Goal: Information Seeking & Learning: Check status

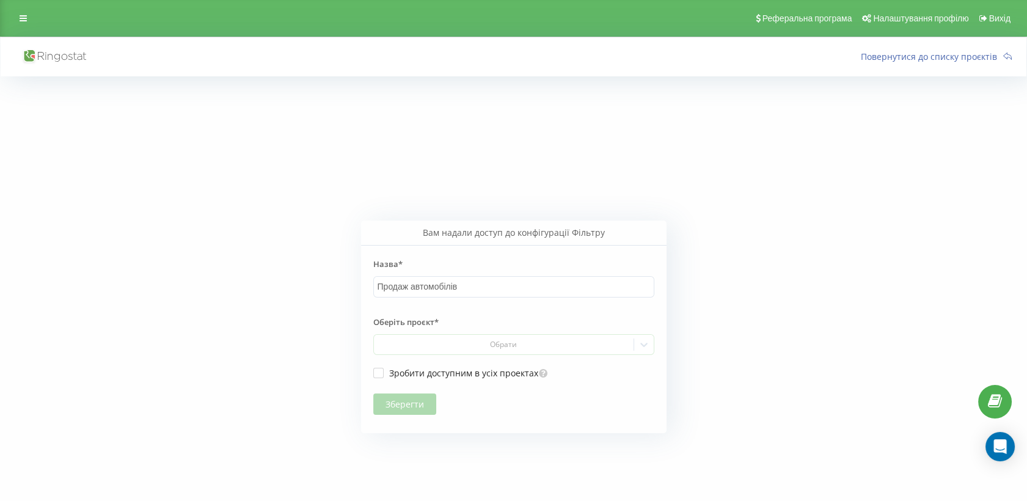
click at [277, 152] on div "Вам надали доступ до конфігурації Фільтру Назва* Продаж автомобілів Оберіть про…" at bounding box center [514, 326] width 1026 height 501
click at [24, 14] on icon at bounding box center [23, 18] width 7 height 9
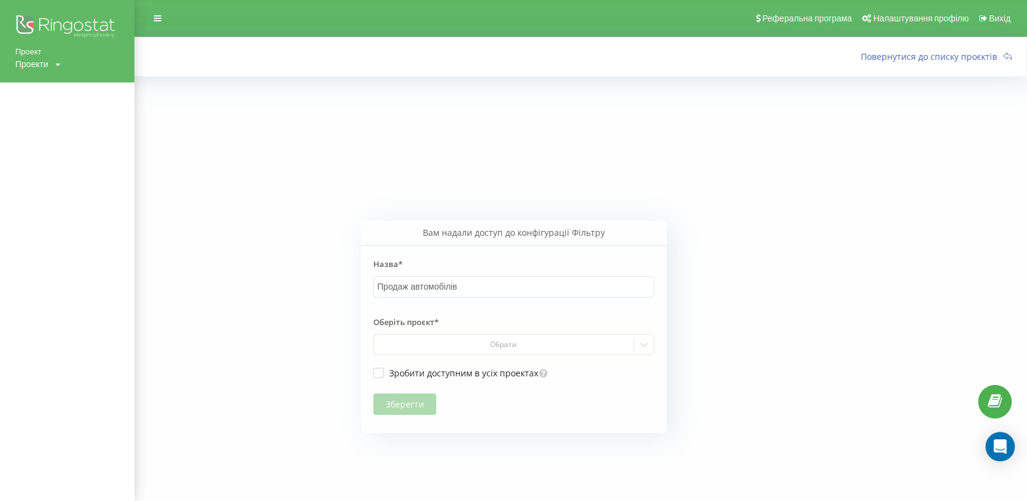
drag, startPoint x: 265, startPoint y: 112, endPoint x: 256, endPoint y: 105, distance: 11.7
click at [265, 111] on div "Вам надали доступ до конфігурації Фільтру Назва* Продаж автомобілів Оберіть про…" at bounding box center [514, 326] width 1026 height 501
click at [40, 61] on div "Проекти" at bounding box center [31, 64] width 33 height 12
click at [262, 130] on div "Вам надали доступ до конфігурації Фільтру Назва* Продаж автомобілів Оберіть про…" at bounding box center [514, 326] width 1026 height 501
click at [34, 50] on link "Проект" at bounding box center [67, 52] width 104 height 12
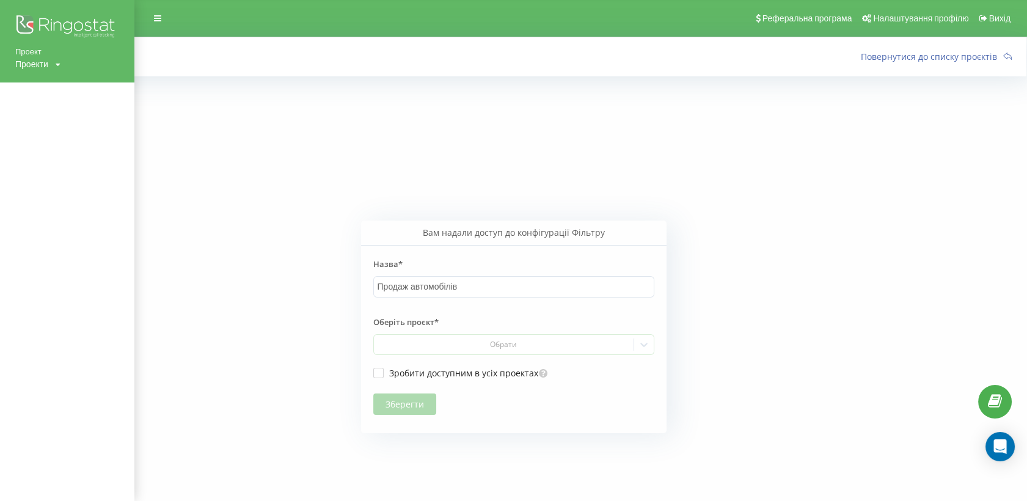
click at [488, 195] on div "Вам надали доступ до конфігурації Фільтру Назва* Продаж автомобілів Оберіть про…" at bounding box center [514, 326] width 1026 height 501
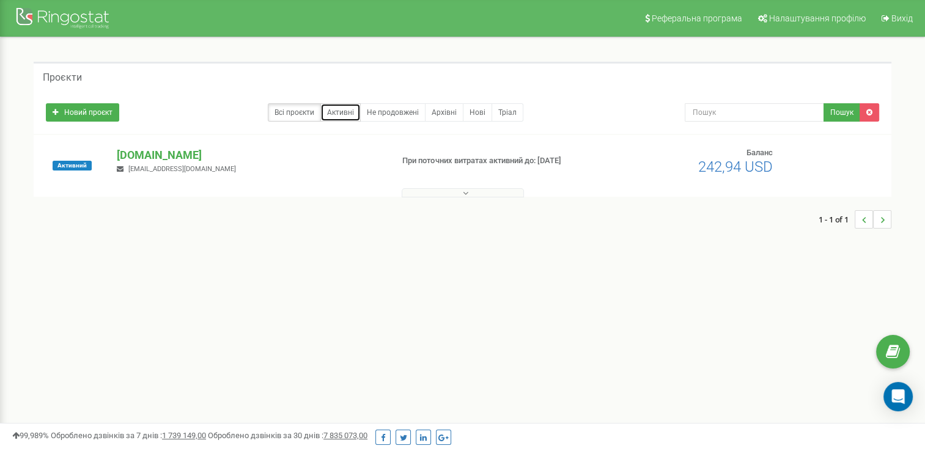
click at [332, 112] on link "Активні" at bounding box center [340, 112] width 40 height 18
click at [151, 155] on p "[DOMAIN_NAME]" at bounding box center [249, 155] width 265 height 16
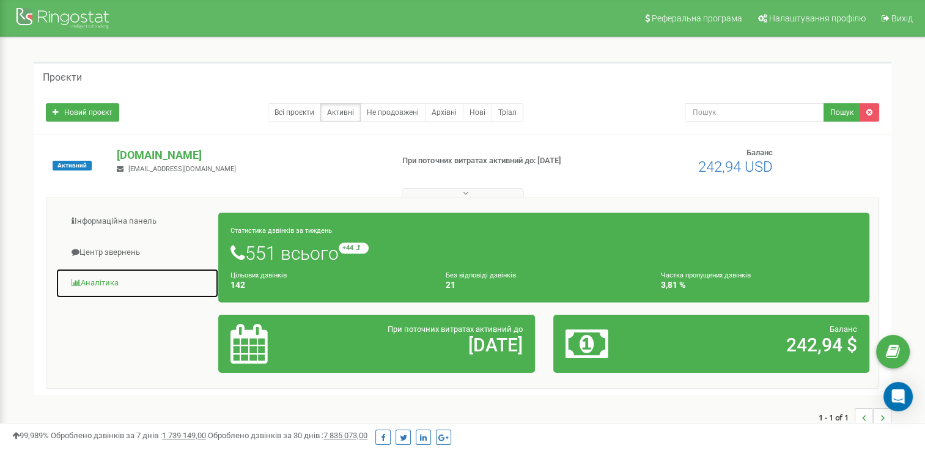
click at [106, 278] on link "Аналiтика" at bounding box center [137, 283] width 163 height 30
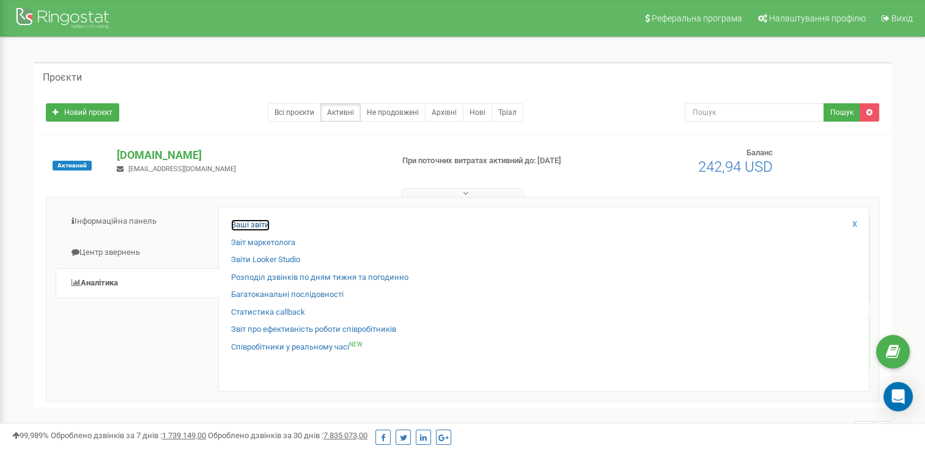
click at [257, 222] on link "Ваші звіти" at bounding box center [250, 225] width 39 height 12
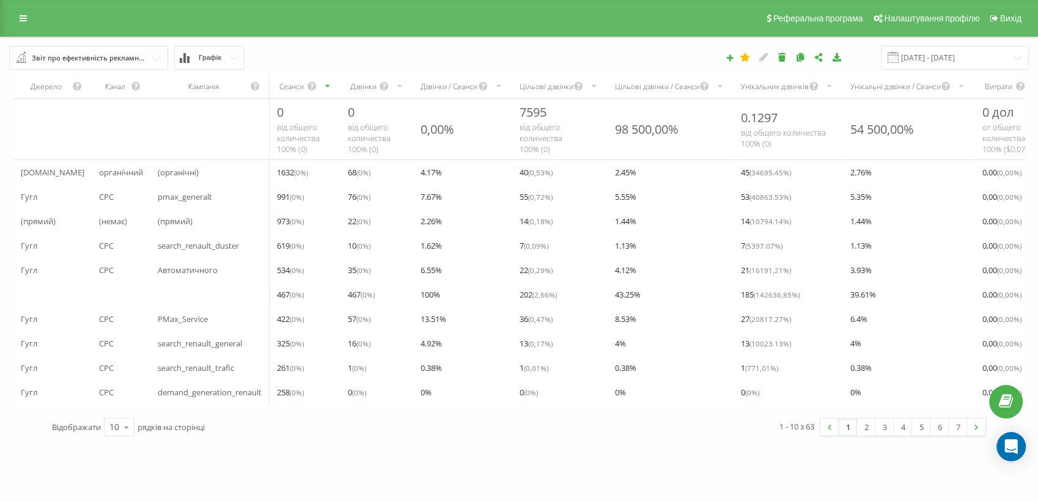
click at [236, 57] on icon at bounding box center [234, 58] width 9 height 4
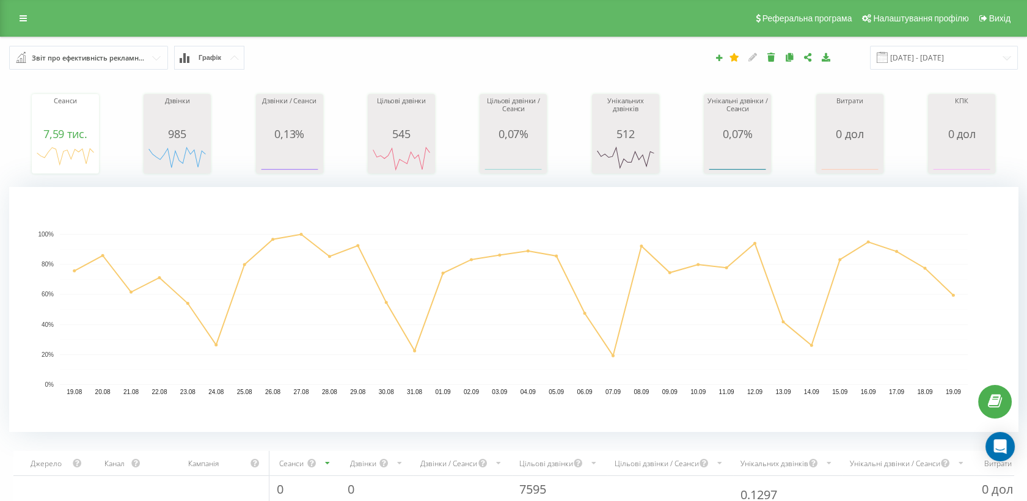
click at [147, 60] on input "text" at bounding box center [89, 57] width 158 height 22
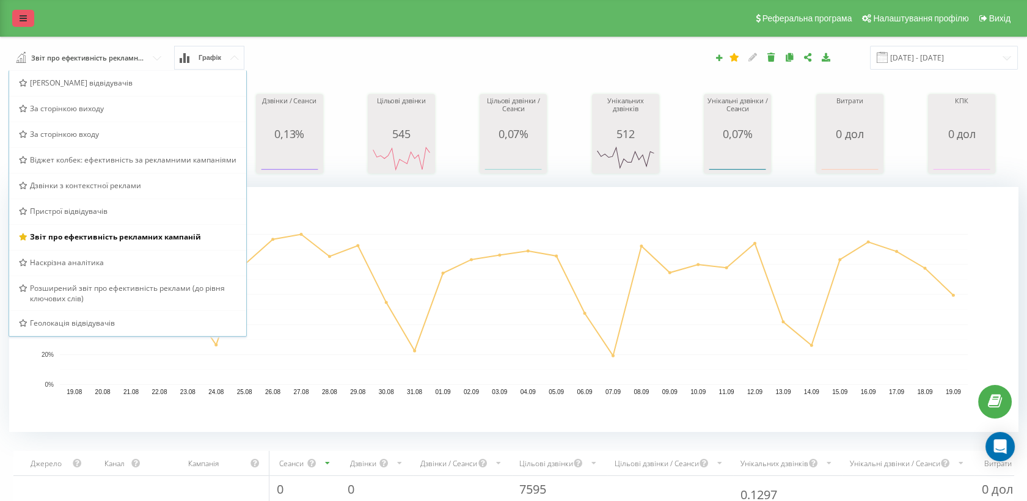
click at [21, 14] on icon at bounding box center [23, 18] width 7 height 9
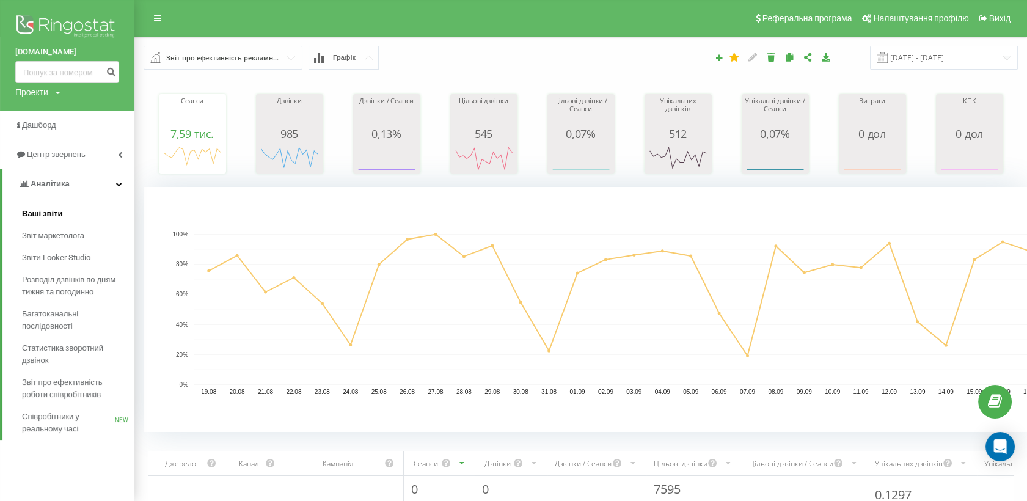
click at [43, 213] on span "Ваші звіти" at bounding box center [42, 214] width 41 height 12
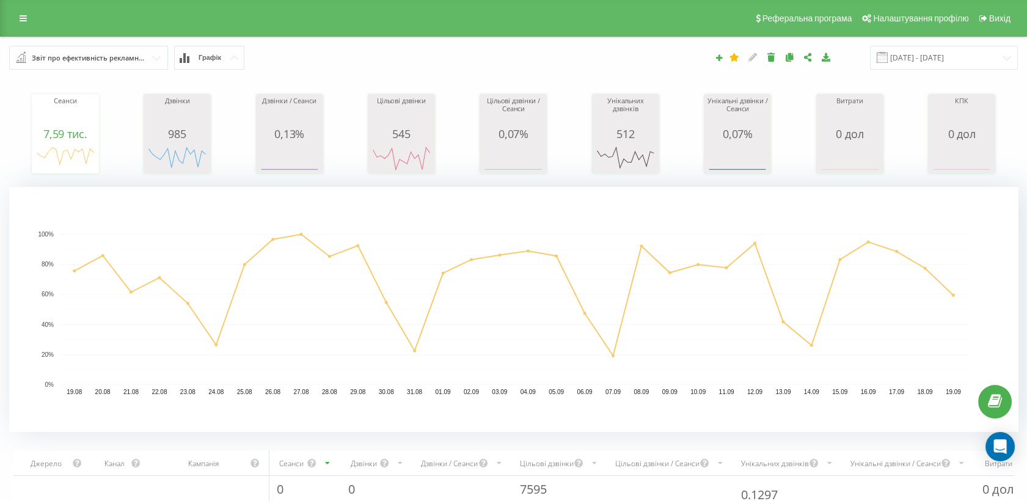
click at [240, 56] on button "Графік" at bounding box center [209, 58] width 70 height 24
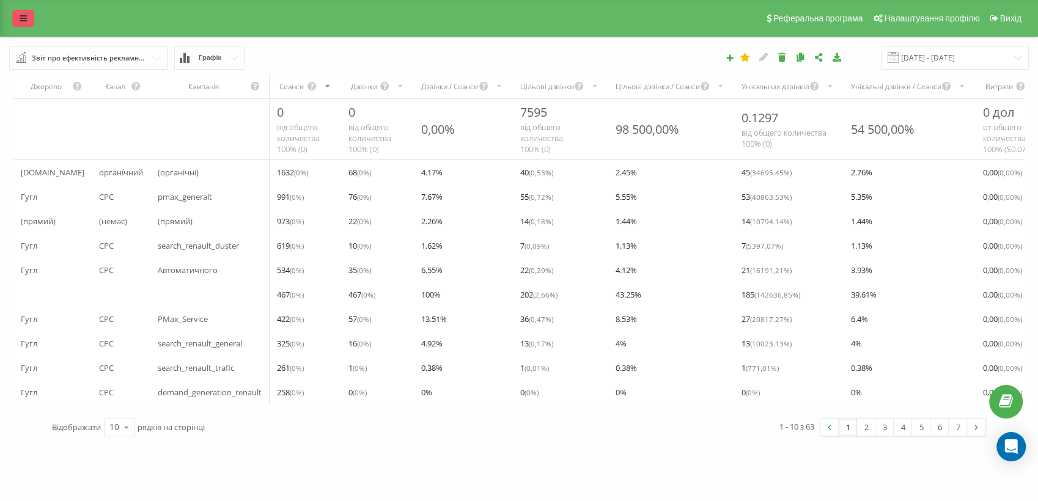
click at [22, 18] on icon at bounding box center [23, 18] width 7 height 9
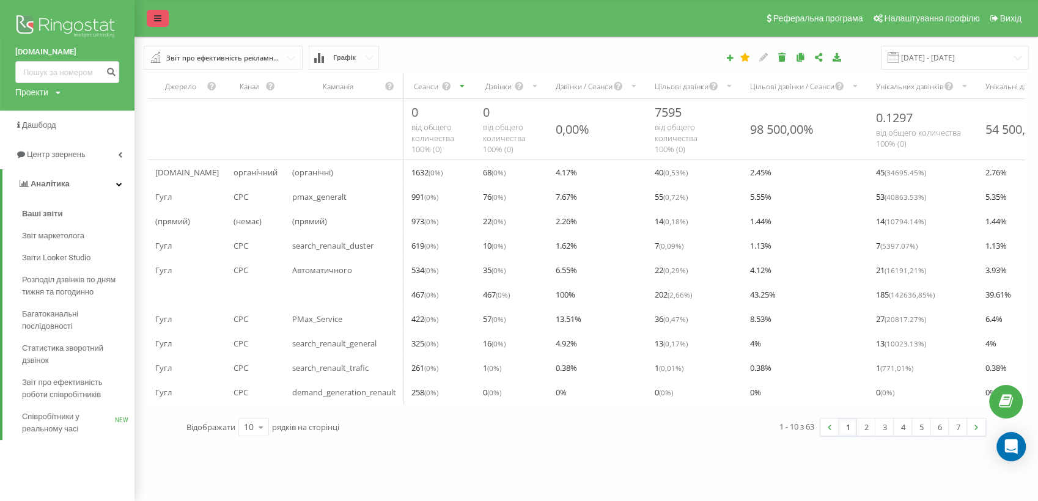
click at [155, 18] on icon at bounding box center [157, 18] width 7 height 9
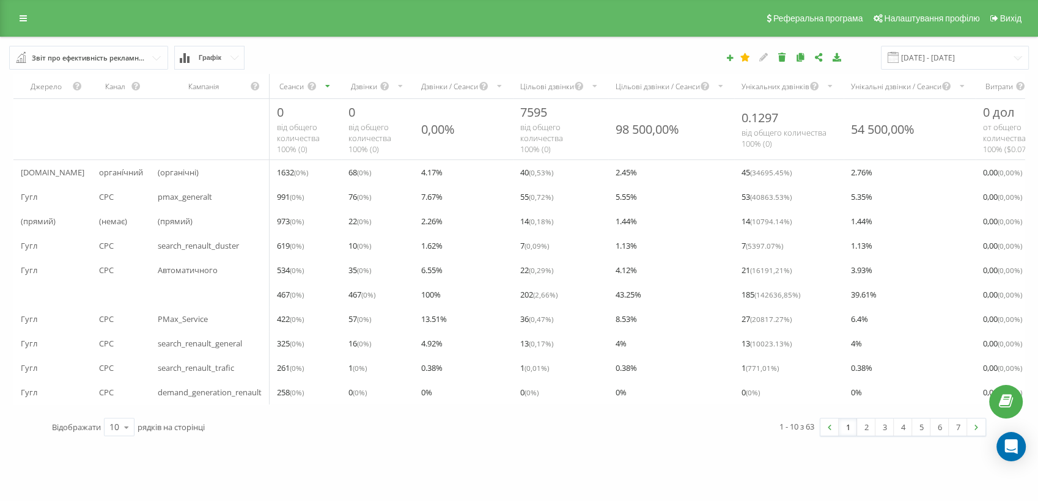
click at [75, 22] on div "Реферальна програма Налаштування профілю Вихід" at bounding box center [519, 18] width 1038 height 37
drag, startPoint x: 76, startPoint y: 57, endPoint x: 96, endPoint y: 54, distance: 20.4
click at [75, 57] on div "Звіт про ефективність рекламних кампаній" at bounding box center [89, 57] width 115 height 13
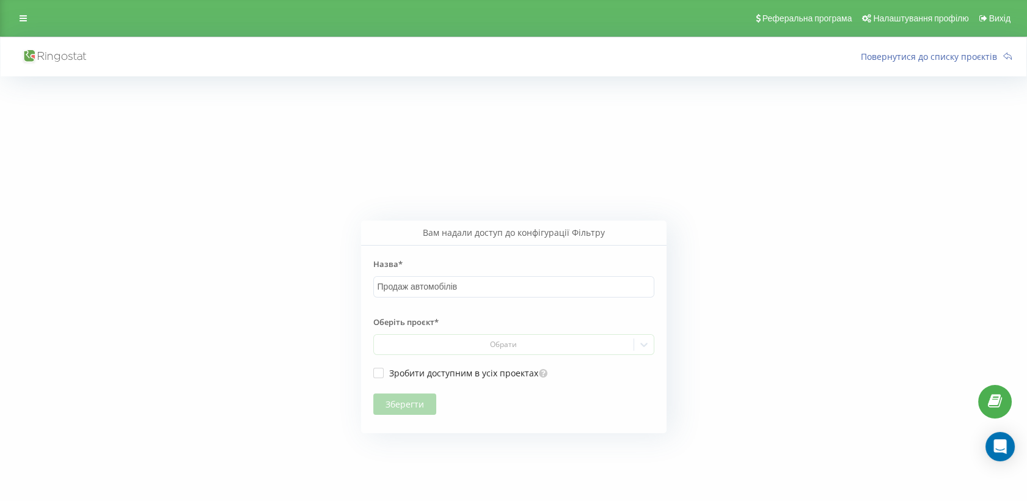
click at [59, 54] on icon at bounding box center [62, 57] width 48 height 10
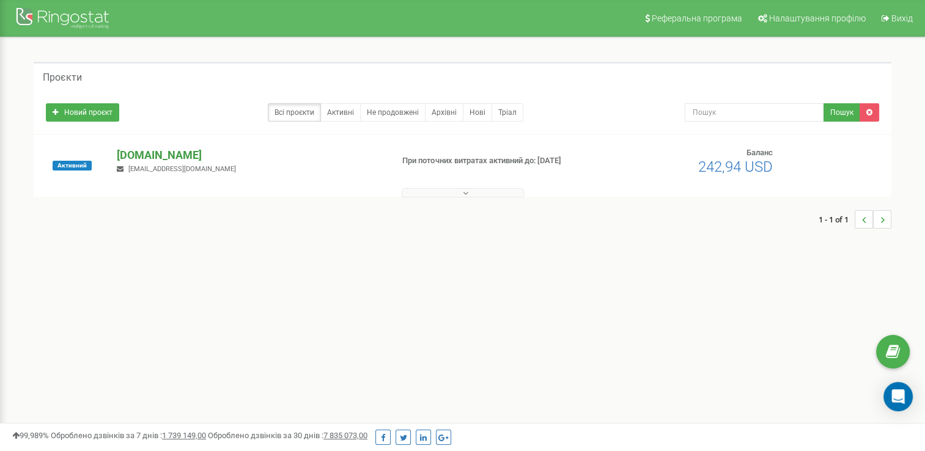
click at [164, 152] on p "[DOMAIN_NAME]" at bounding box center [249, 155] width 265 height 16
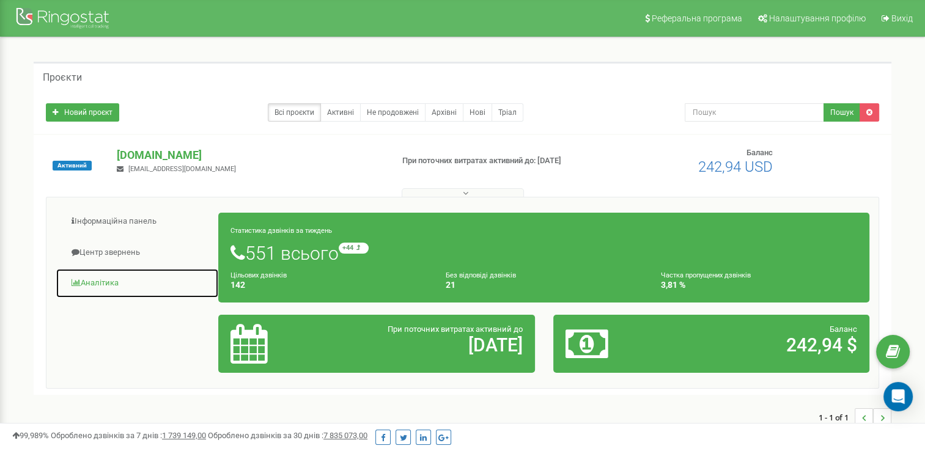
click at [103, 282] on link "Аналiтика" at bounding box center [137, 283] width 163 height 30
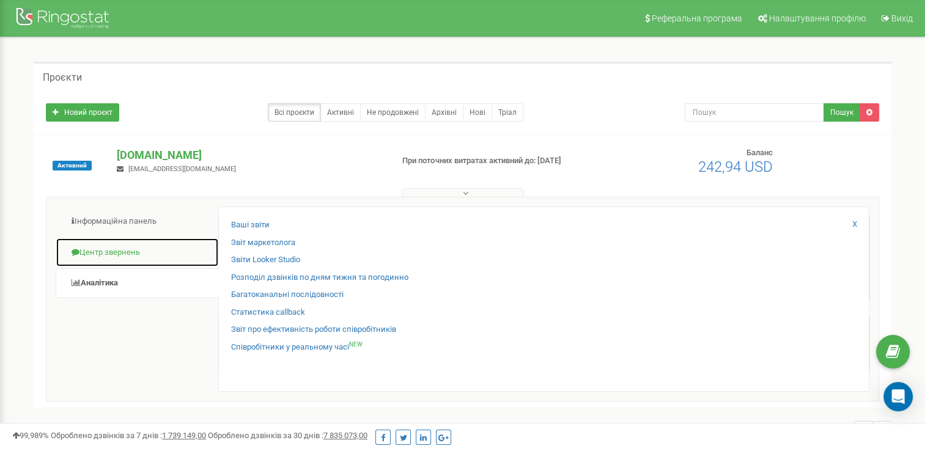
click at [120, 251] on link "Центр звернень" at bounding box center [137, 253] width 163 height 30
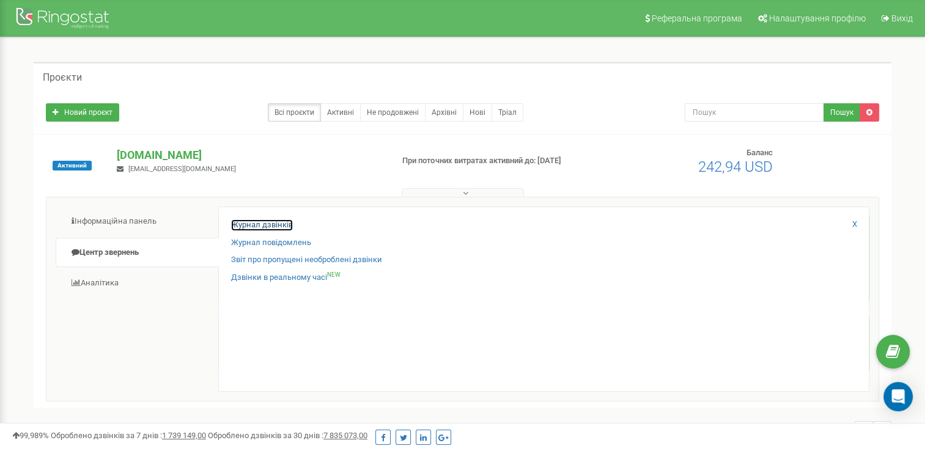
click at [254, 226] on link "Журнал дзвінків" at bounding box center [262, 225] width 62 height 12
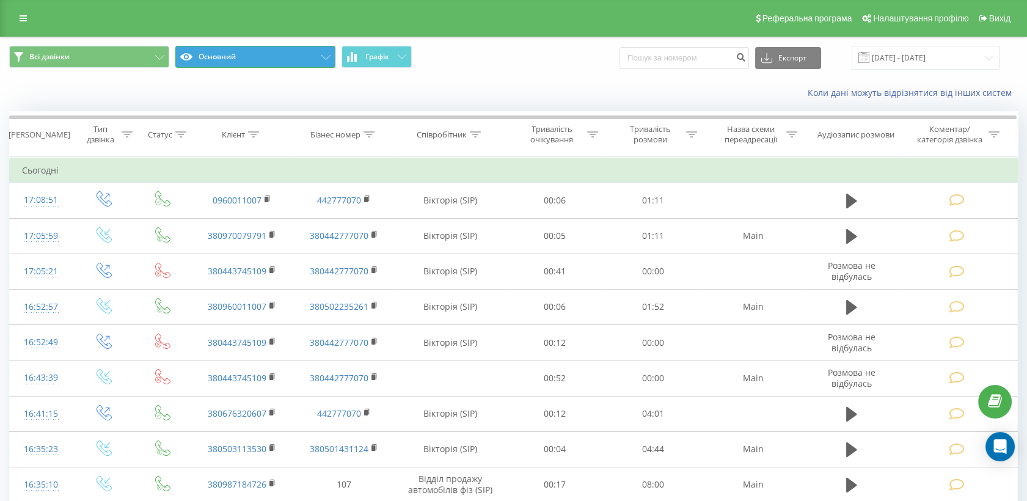
click at [321, 54] on button "Основний" at bounding box center [255, 57] width 160 height 22
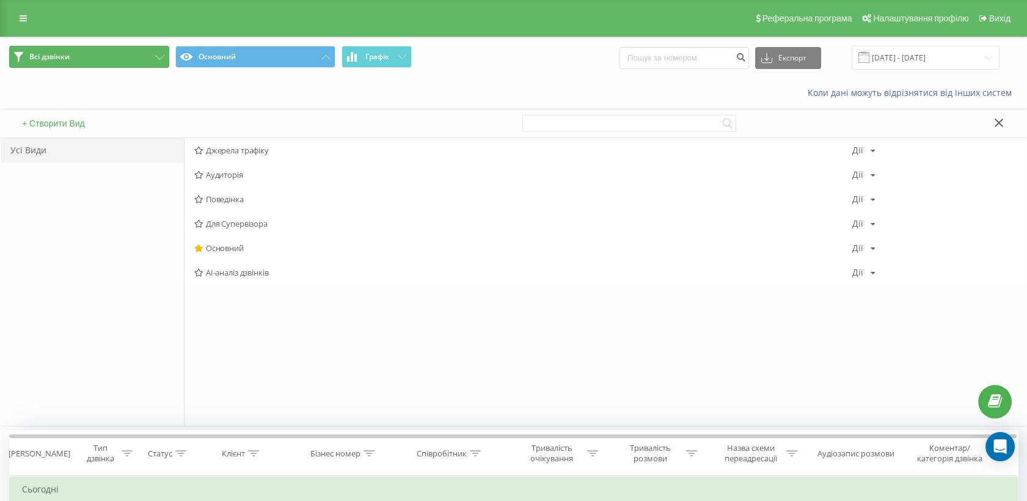
click at [156, 59] on icon at bounding box center [159, 57] width 9 height 5
click at [268, 344] on span "Продаж автомобілів" at bounding box center [523, 346] width 658 height 9
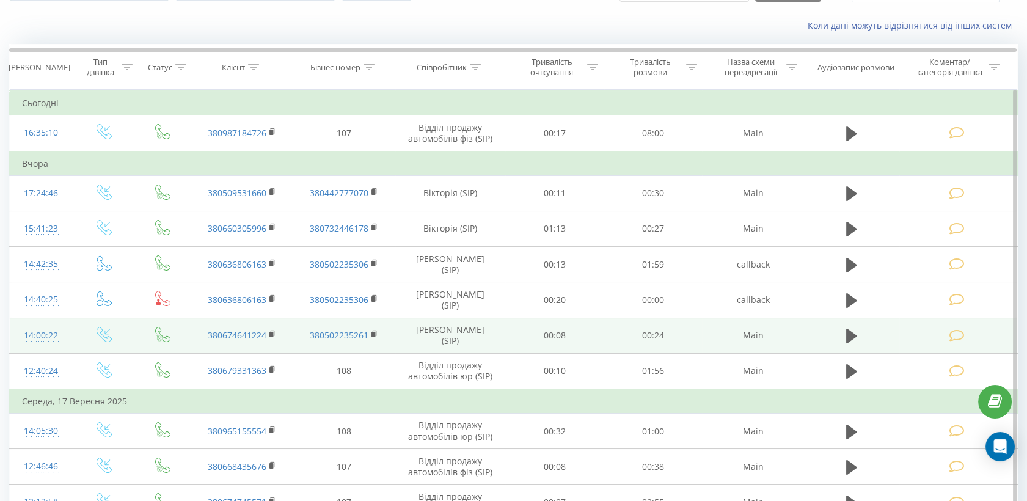
scroll to position [68, 0]
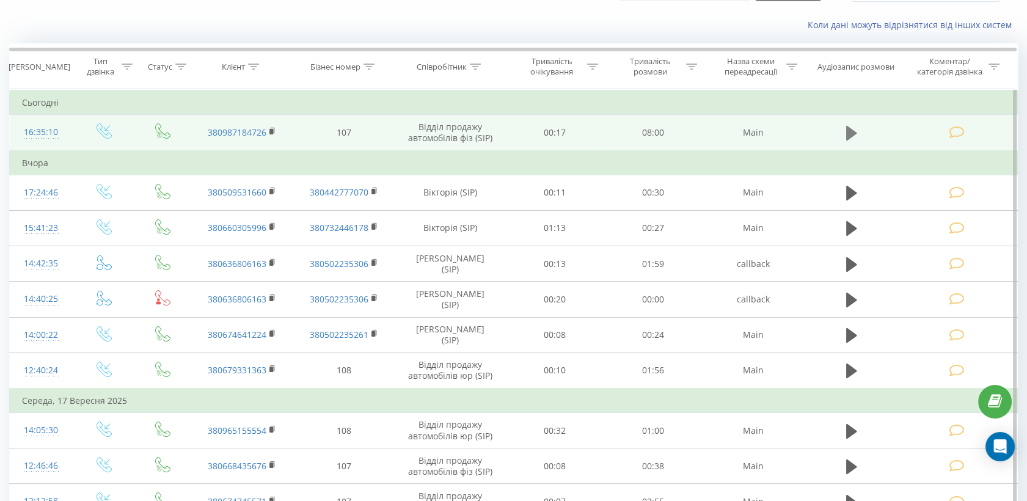
click at [848, 130] on icon at bounding box center [852, 133] width 11 height 15
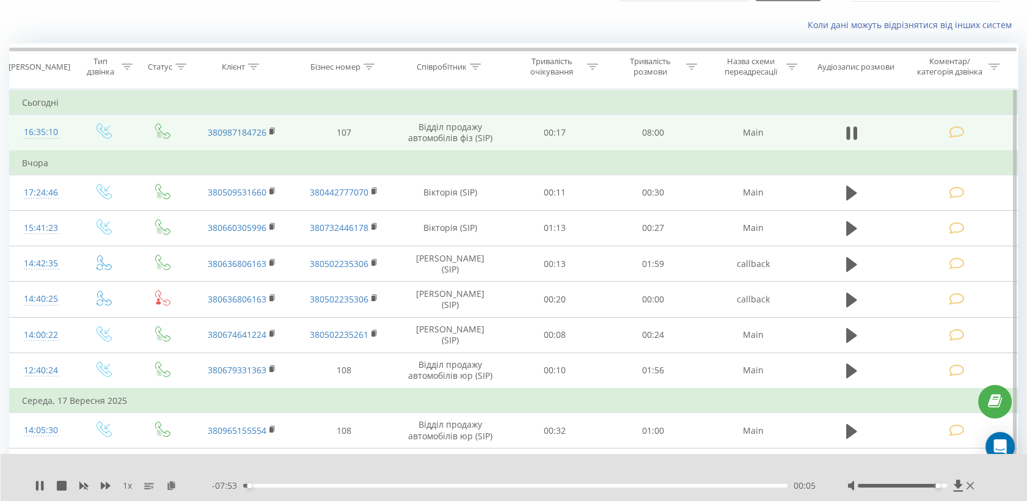
drag, startPoint x: 900, startPoint y: 485, endPoint x: 922, endPoint y: 483, distance: 22.7
click at [935, 490] on div at bounding box center [913, 486] width 130 height 12
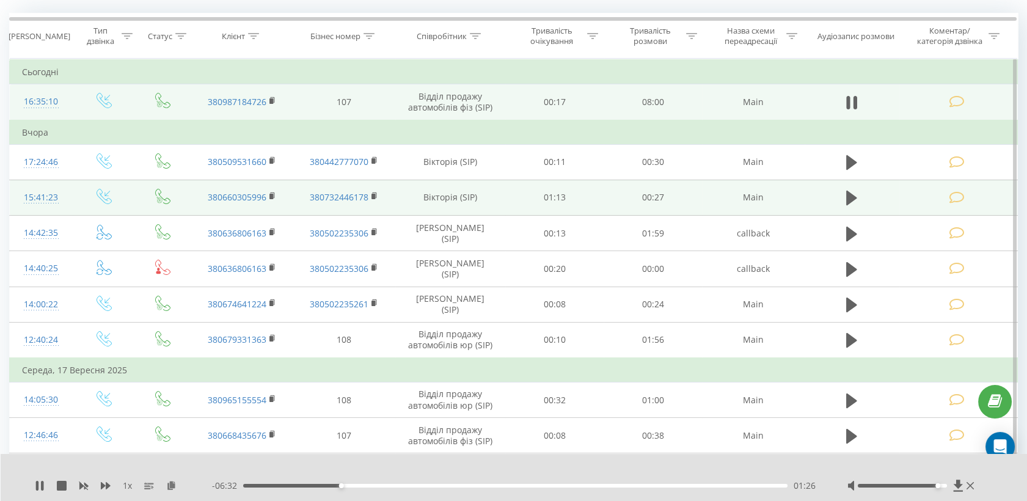
scroll to position [0, 0]
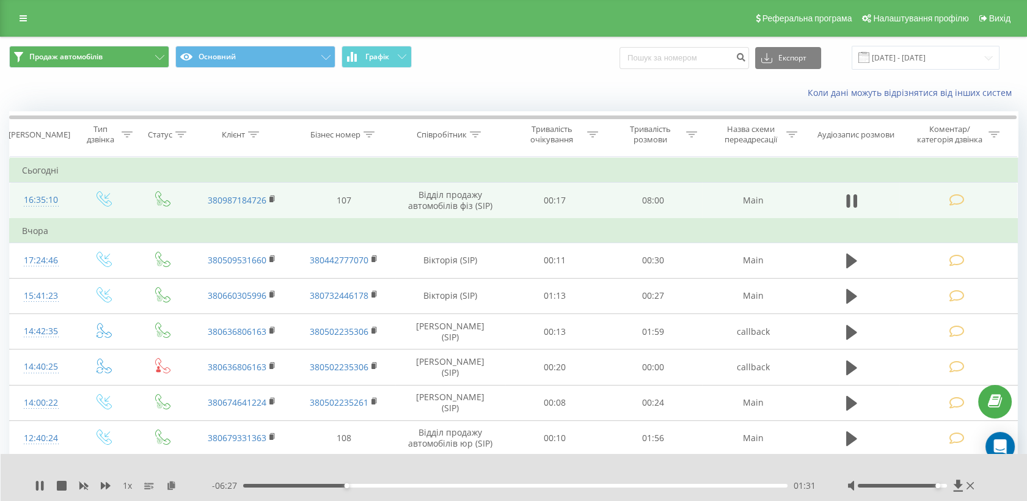
click at [870, 57] on span at bounding box center [864, 57] width 11 height 11
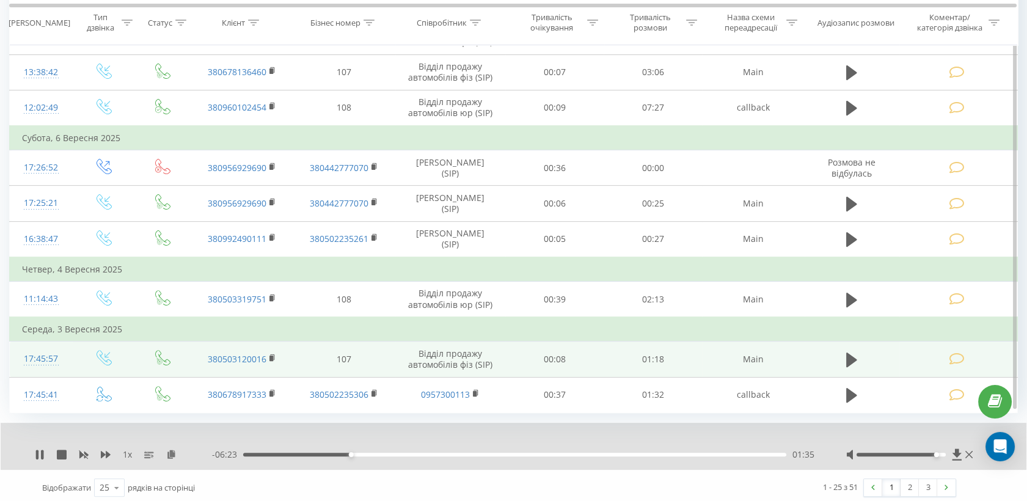
scroll to position [881, 0]
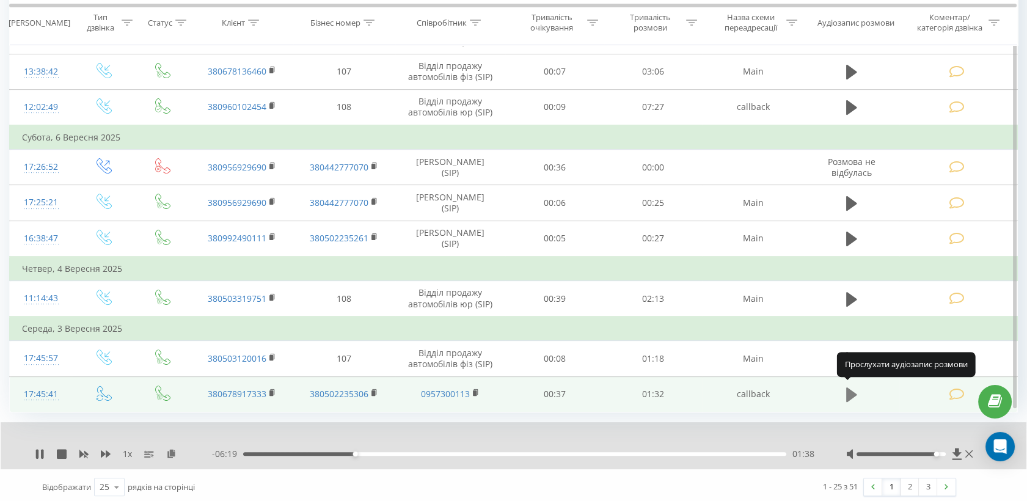
click at [852, 389] on icon at bounding box center [852, 395] width 11 height 15
drag, startPoint x: 640, startPoint y: 452, endPoint x: 265, endPoint y: 457, distance: 375.3
click at [265, 457] on div "1 x - 01:37 00:04 00:04" at bounding box center [514, 445] width 1026 height 47
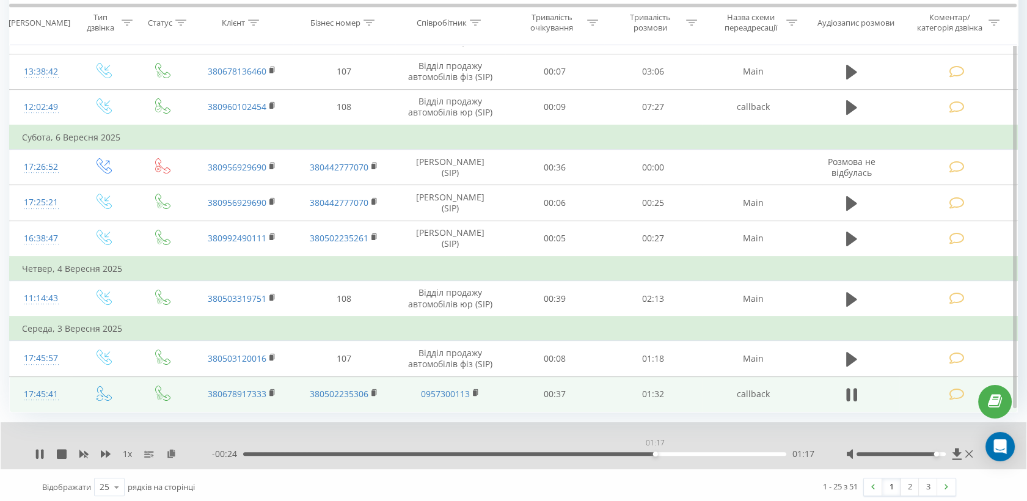
drag, startPoint x: 375, startPoint y: 451, endPoint x: 656, endPoint y: 463, distance: 280.8
click at [656, 463] on div "1 x - 00:24 01:17 01:17" at bounding box center [514, 445] width 1026 height 47
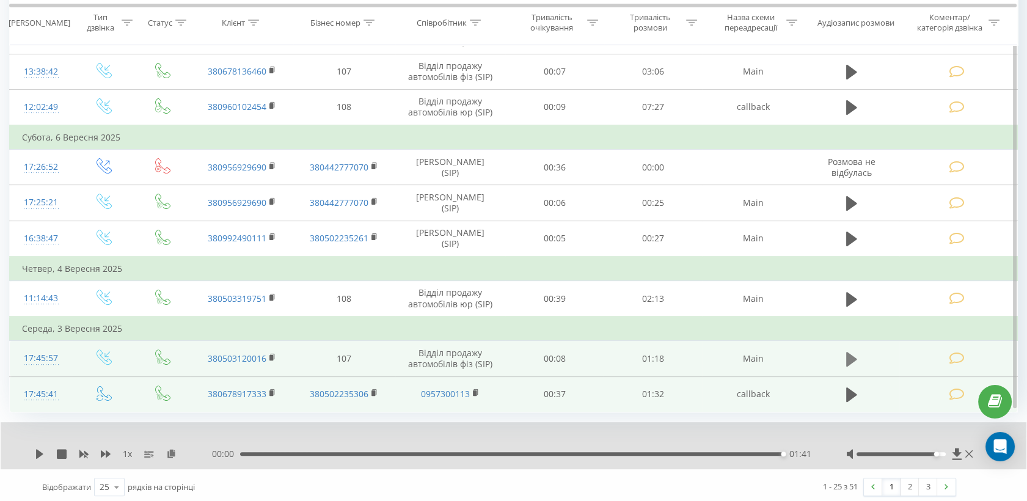
click at [850, 354] on icon at bounding box center [852, 359] width 11 height 15
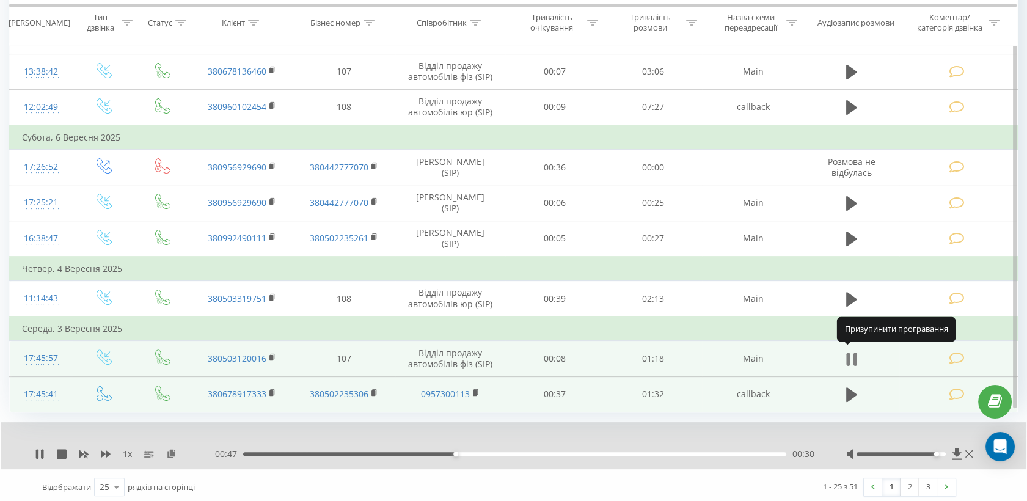
click at [851, 354] on icon at bounding box center [852, 359] width 11 height 17
drag, startPoint x: 205, startPoint y: 392, endPoint x: 264, endPoint y: 392, distance: 58.7
click at [264, 392] on td "380678917333" at bounding box center [242, 394] width 103 height 35
copy link "380678917333"
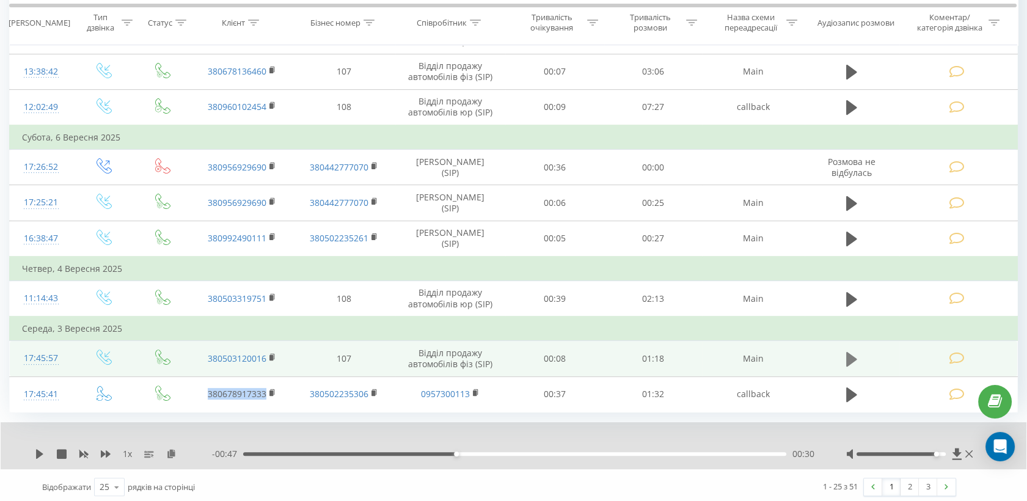
click at [851, 354] on icon at bounding box center [852, 359] width 11 height 15
drag, startPoint x: 206, startPoint y: 354, endPoint x: 235, endPoint y: 353, distance: 28.8
click at [235, 353] on td "380503120016" at bounding box center [242, 358] width 103 height 35
drag, startPoint x: 235, startPoint y: 353, endPoint x: 215, endPoint y: 357, distance: 20.5
click at [215, 357] on link "380503120016" at bounding box center [237, 359] width 59 height 12
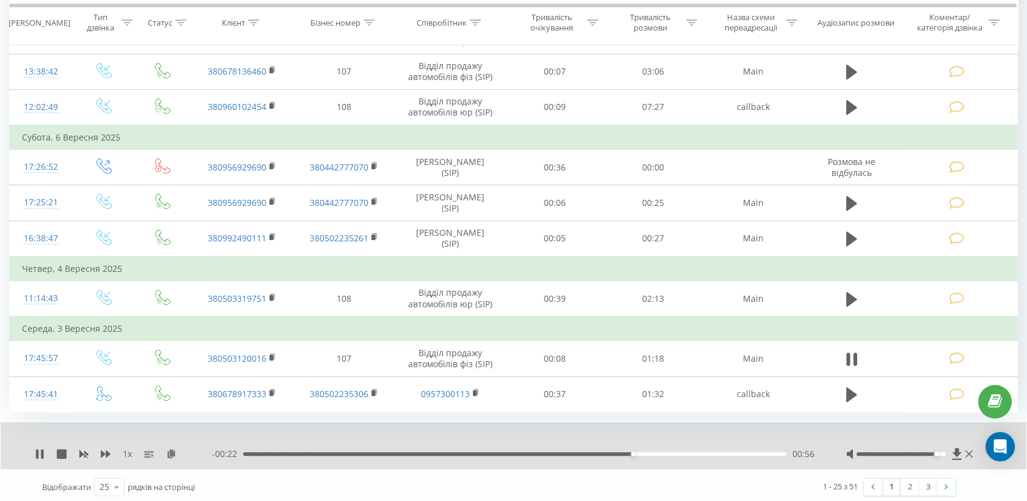
click at [490, 424] on div "1 x - 00:22 00:56 00:56" at bounding box center [514, 445] width 1026 height 47
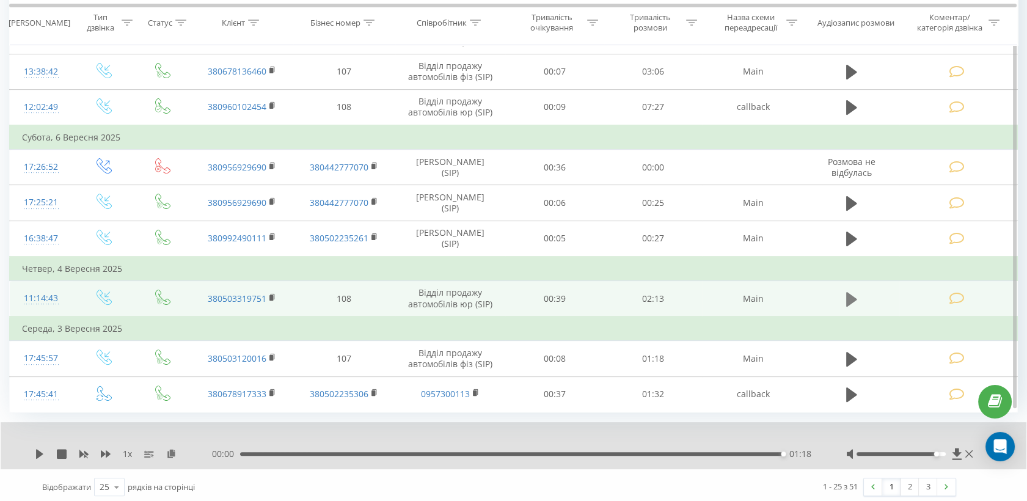
click at [853, 292] on icon at bounding box center [852, 299] width 11 height 17
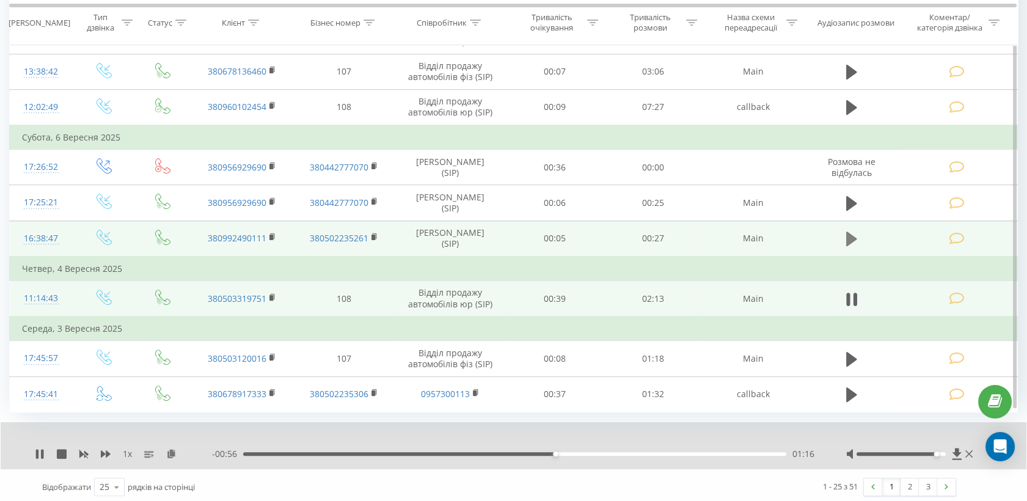
click at [850, 237] on icon at bounding box center [852, 239] width 11 height 15
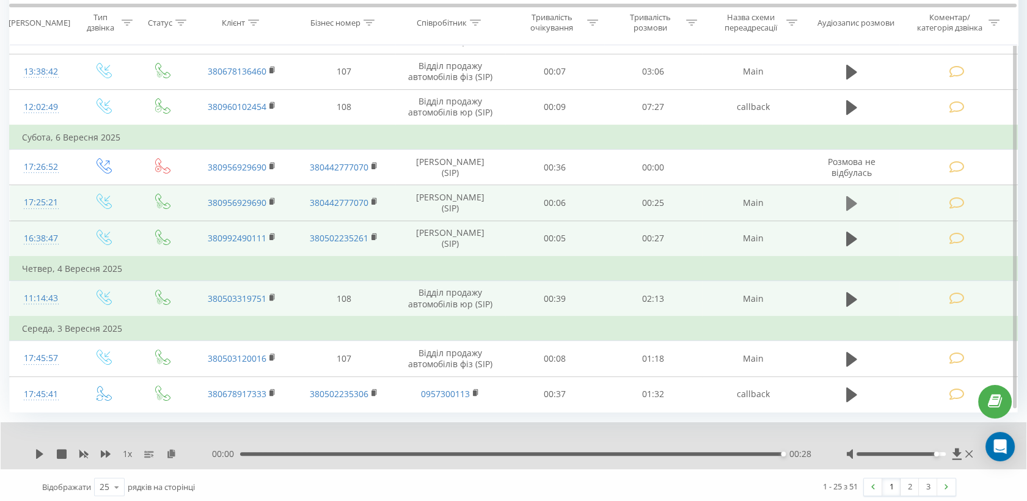
click at [852, 202] on icon at bounding box center [852, 203] width 11 height 15
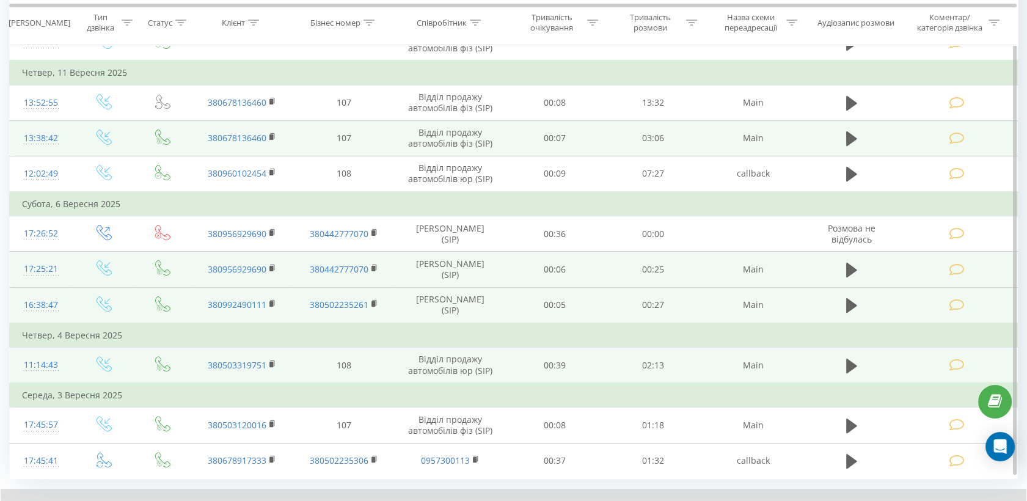
scroll to position [813, 0]
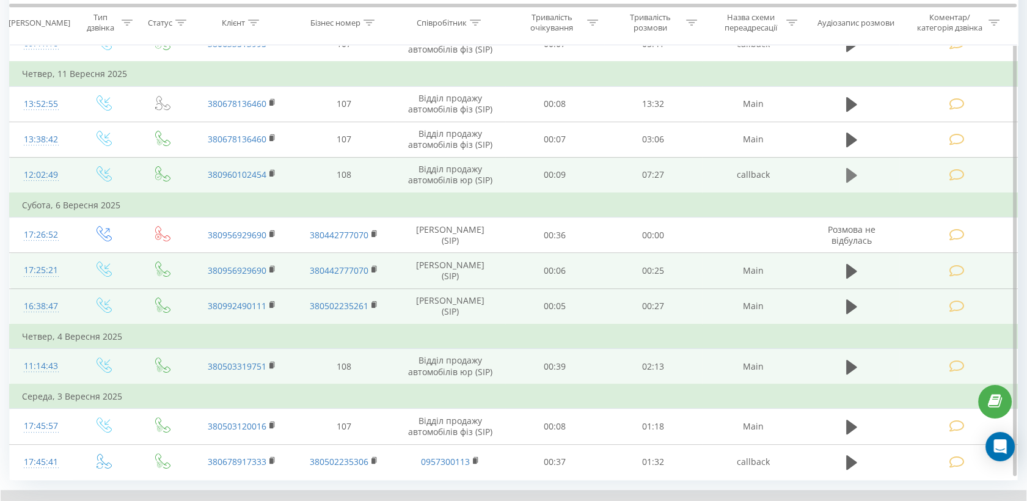
click at [848, 172] on icon at bounding box center [852, 175] width 11 height 15
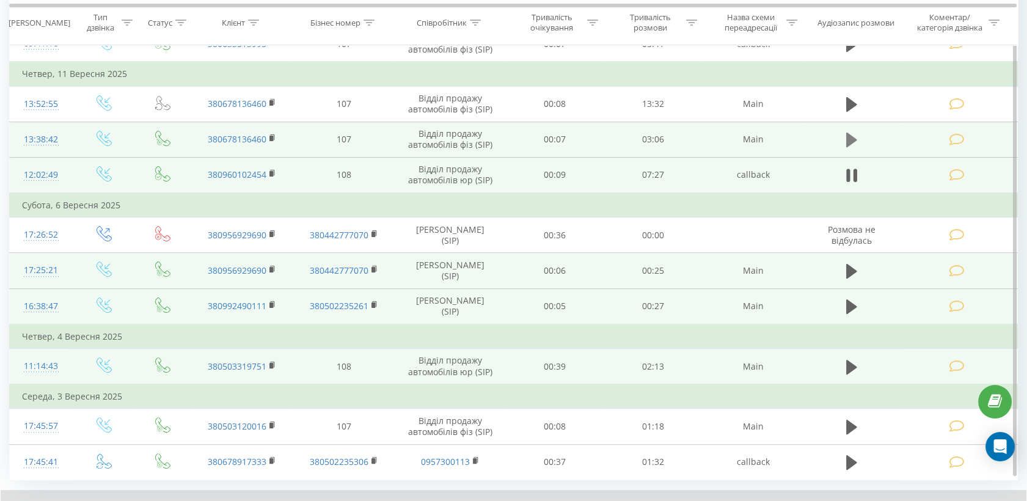
click at [851, 138] on icon at bounding box center [852, 140] width 11 height 15
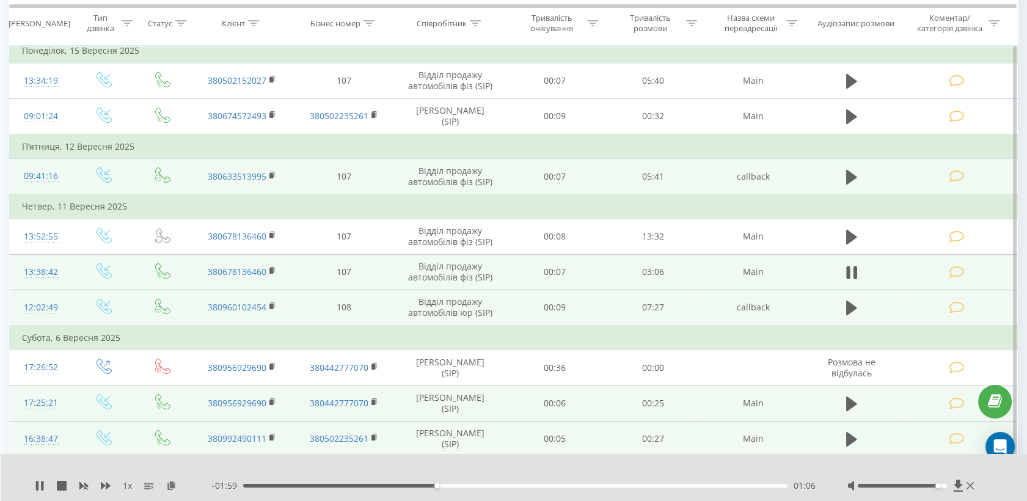
scroll to position [677, 0]
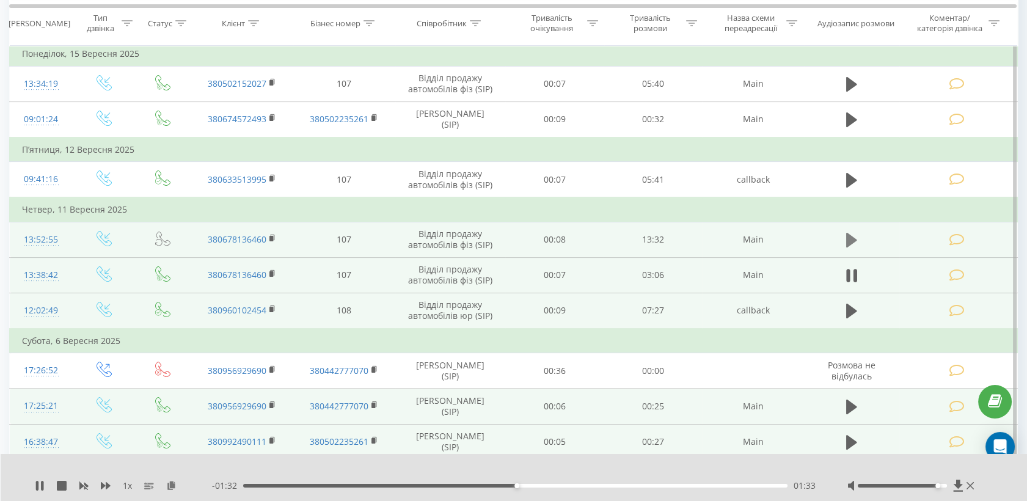
click at [851, 235] on icon at bounding box center [852, 240] width 11 height 15
click at [852, 310] on icon at bounding box center [852, 311] width 11 height 15
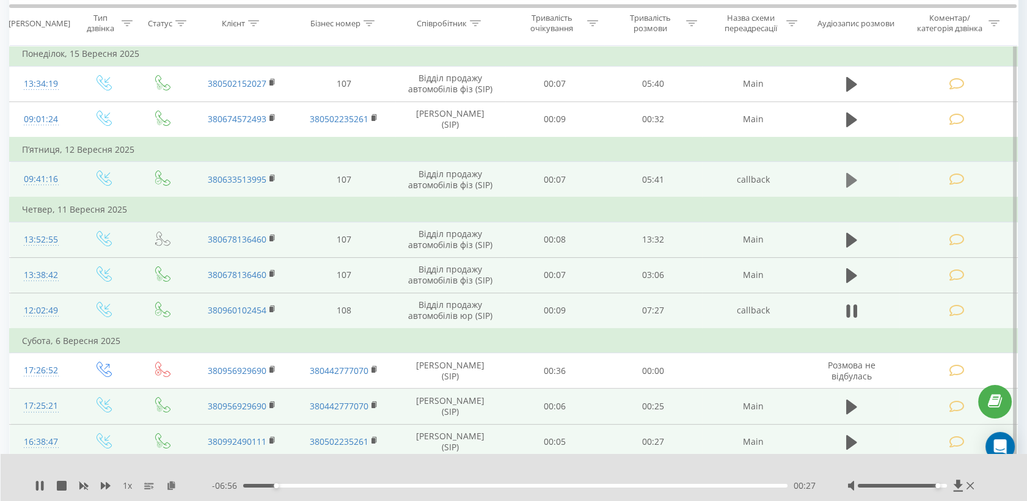
click at [847, 174] on icon at bounding box center [852, 179] width 11 height 15
drag, startPoint x: 295, startPoint y: 487, endPoint x: 450, endPoint y: 484, distance: 154.7
click at [439, 484] on div "01:59" at bounding box center [436, 485] width 5 height 5
drag, startPoint x: 451, startPoint y: 489, endPoint x: 514, endPoint y: 489, distance: 63.0
click at [514, 489] on div "- 03:27 02:09 02:09" at bounding box center [514, 486] width 605 height 12
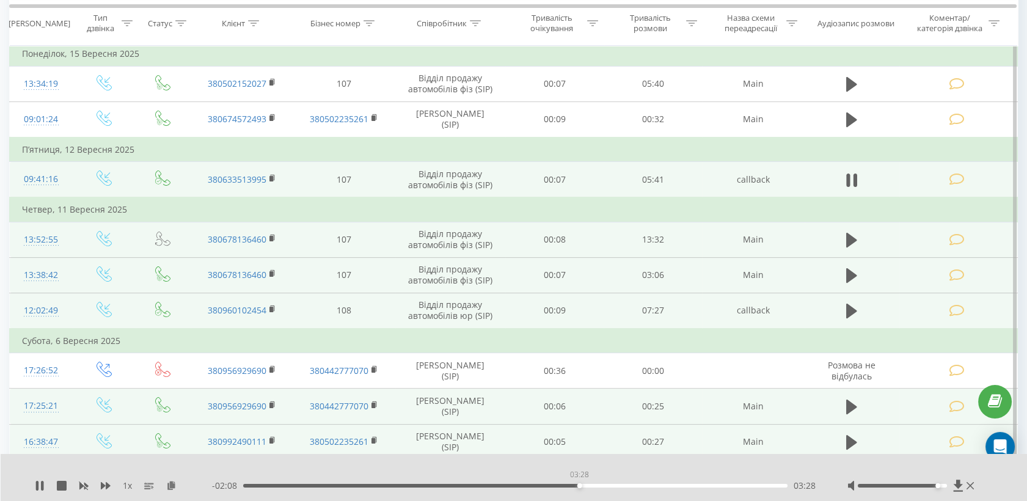
drag, startPoint x: 455, startPoint y: 487, endPoint x: 581, endPoint y: 480, distance: 126.1
click at [581, 484] on div "03:28" at bounding box center [515, 486] width 545 height 4
drag, startPoint x: 581, startPoint y: 485, endPoint x: 715, endPoint y: 487, distance: 133.9
click at [714, 487] on div "04:41" at bounding box center [515, 486] width 545 height 4
drag, startPoint x: 724, startPoint y: 487, endPoint x: 696, endPoint y: 491, distance: 28.4
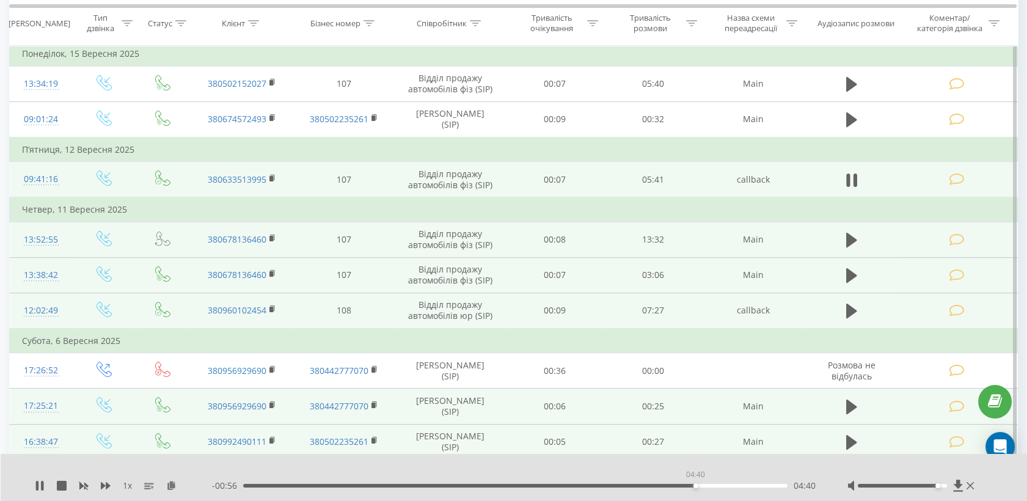
click at [696, 491] on div "- 00:56 04:40 04:40" at bounding box center [514, 486] width 605 height 12
drag, startPoint x: 697, startPoint y: 487, endPoint x: 665, endPoint y: 497, distance: 33.3
click at [665, 497] on div "1 x - 01:14 04:22 04:22" at bounding box center [514, 477] width 1027 height 47
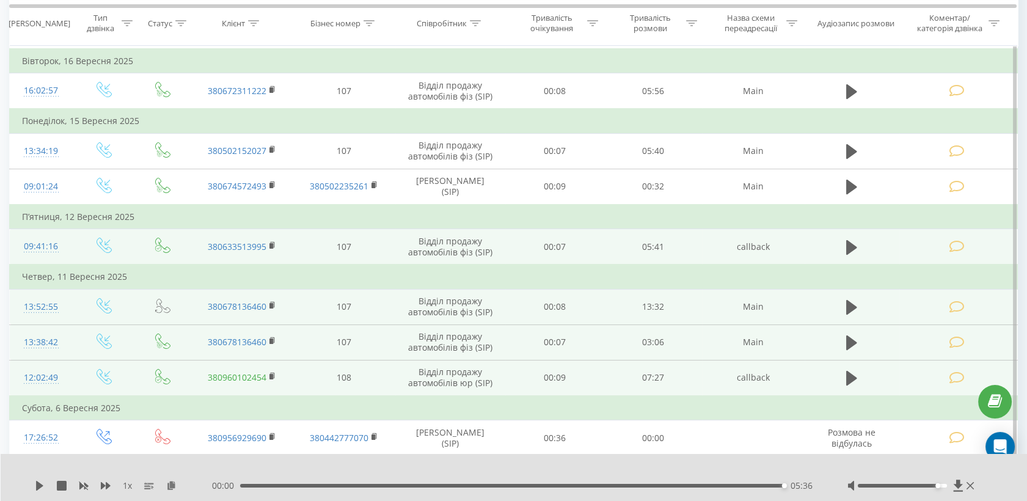
scroll to position [609, 0]
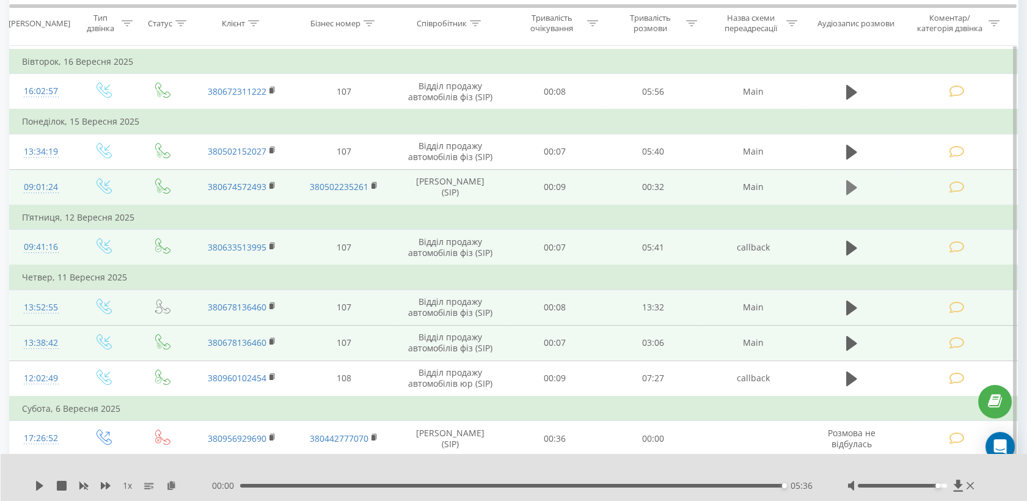
click at [853, 183] on icon at bounding box center [852, 187] width 11 height 15
click at [849, 185] on icon at bounding box center [849, 187] width 4 height 13
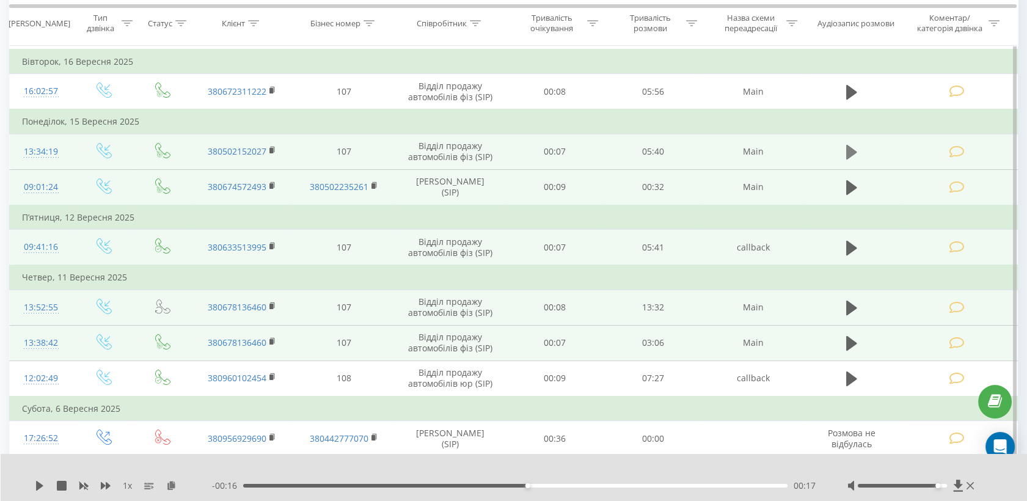
click at [846, 148] on button at bounding box center [852, 152] width 18 height 18
drag, startPoint x: 269, startPoint y: 486, endPoint x: 686, endPoint y: 499, distance: 417.7
click at [686, 499] on div "1 x - 01:05 04:34 04:34" at bounding box center [514, 477] width 1027 height 47
click at [852, 147] on icon at bounding box center [852, 152] width 11 height 17
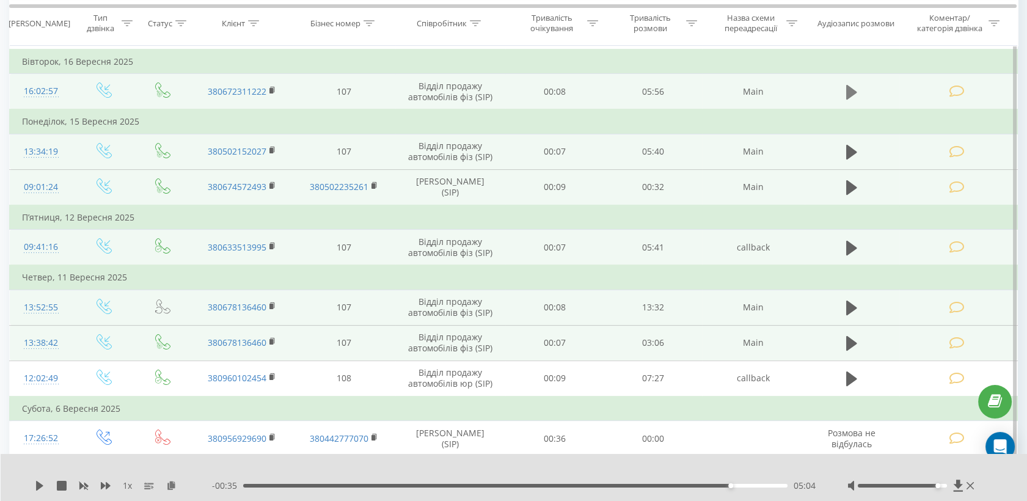
click at [849, 85] on icon at bounding box center [852, 92] width 11 height 15
drag, startPoint x: 268, startPoint y: 486, endPoint x: 510, endPoint y: 495, distance: 242.2
click at [501, 493] on div "1 x - 03:07 02:47 02:47" at bounding box center [514, 477] width 1027 height 47
drag, startPoint x: 510, startPoint y: 488, endPoint x: 640, endPoint y: 496, distance: 130.4
click at [640, 496] on div "1 x - 01:35 04:18 04:18" at bounding box center [514, 477] width 1027 height 47
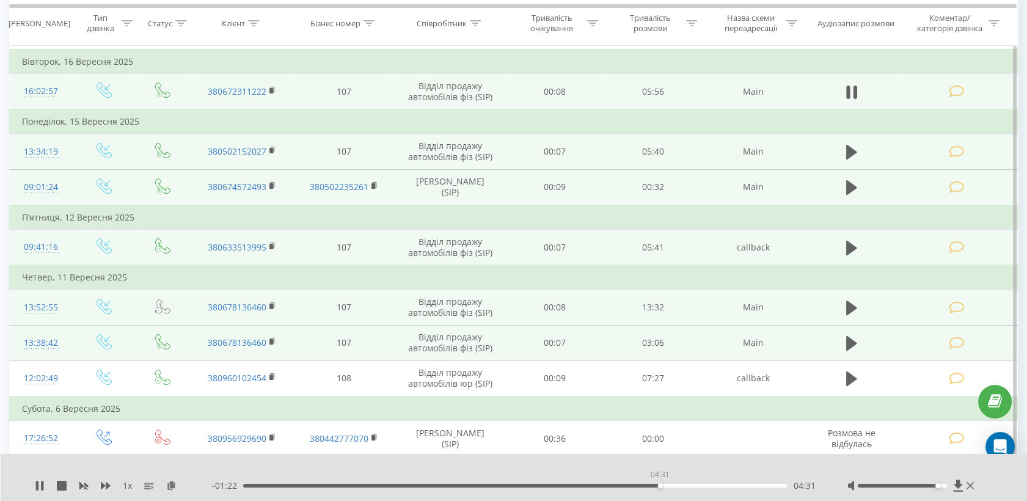
drag, startPoint x: 641, startPoint y: 487, endPoint x: 665, endPoint y: 488, distance: 24.5
click at [663, 488] on div "04:31" at bounding box center [660, 485] width 5 height 5
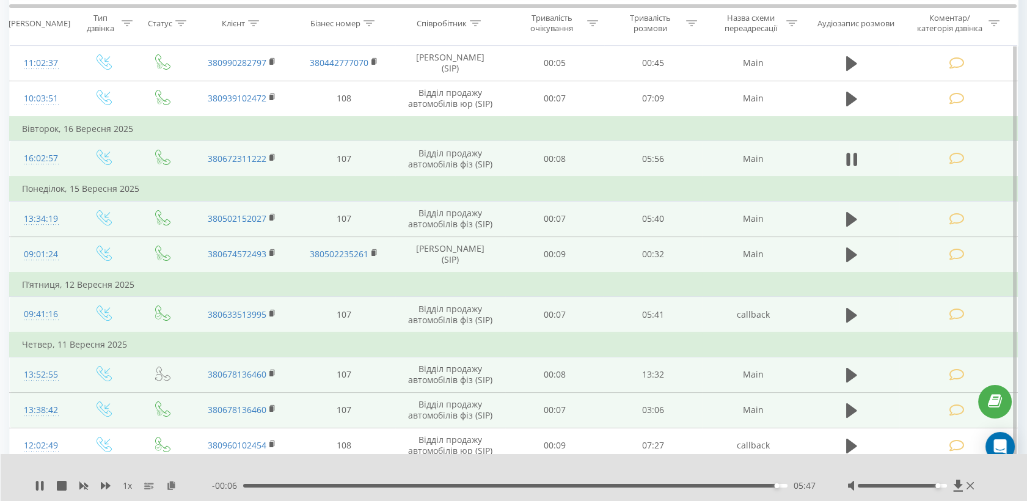
scroll to position [542, 0]
click at [858, 159] on button at bounding box center [852, 160] width 18 height 18
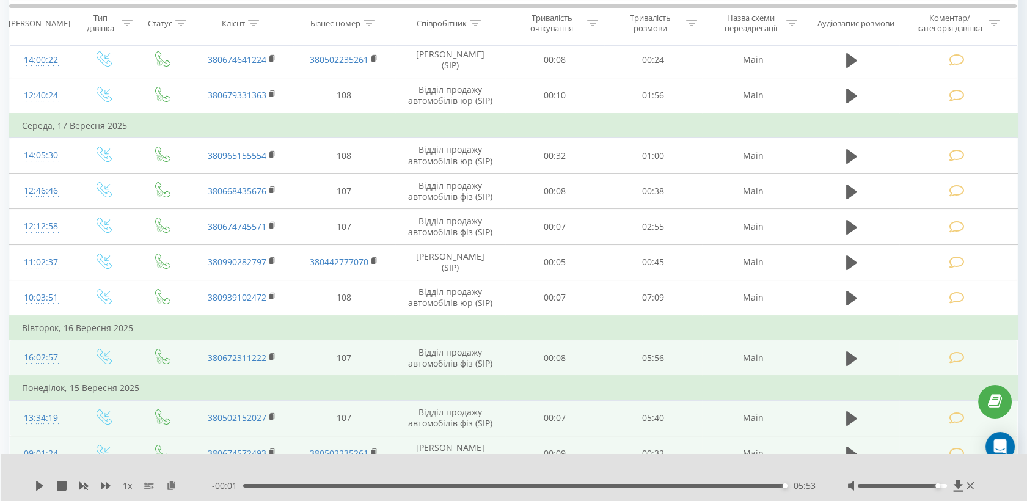
scroll to position [337, 0]
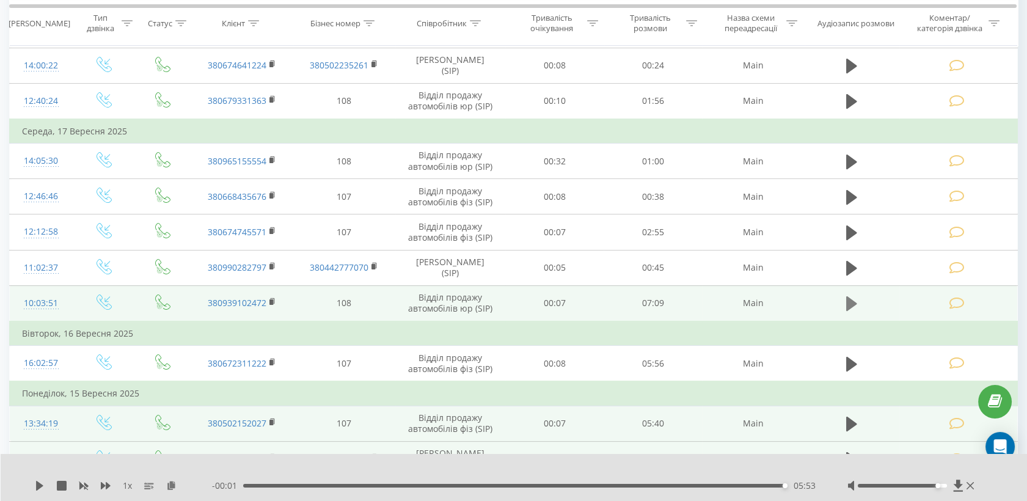
click at [848, 299] on icon at bounding box center [852, 303] width 11 height 15
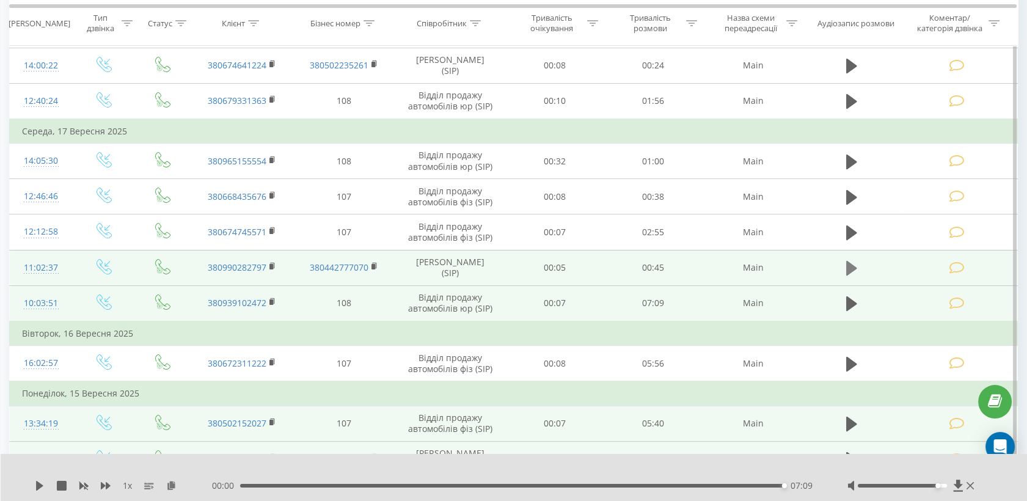
click at [847, 263] on icon at bounding box center [852, 268] width 11 height 15
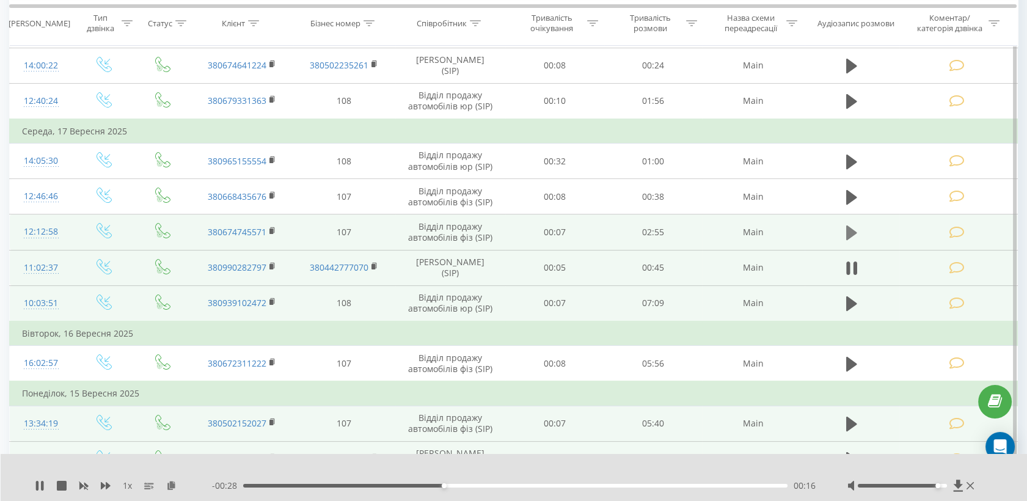
click at [854, 226] on icon at bounding box center [852, 232] width 11 height 17
drag, startPoint x: 340, startPoint y: 487, endPoint x: 332, endPoint y: 496, distance: 12.2
click at [332, 496] on div "1 x - 02:25 00:29 00:29" at bounding box center [514, 477] width 1027 height 47
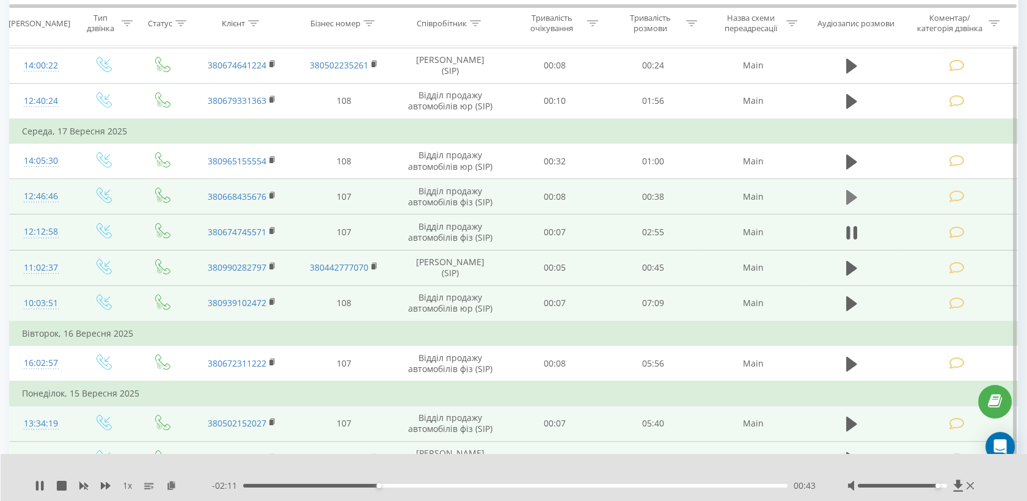
click at [861, 196] on td at bounding box center [852, 196] width 95 height 35
click at [849, 197] on icon at bounding box center [852, 197] width 11 height 15
click at [851, 196] on icon at bounding box center [852, 197] width 11 height 17
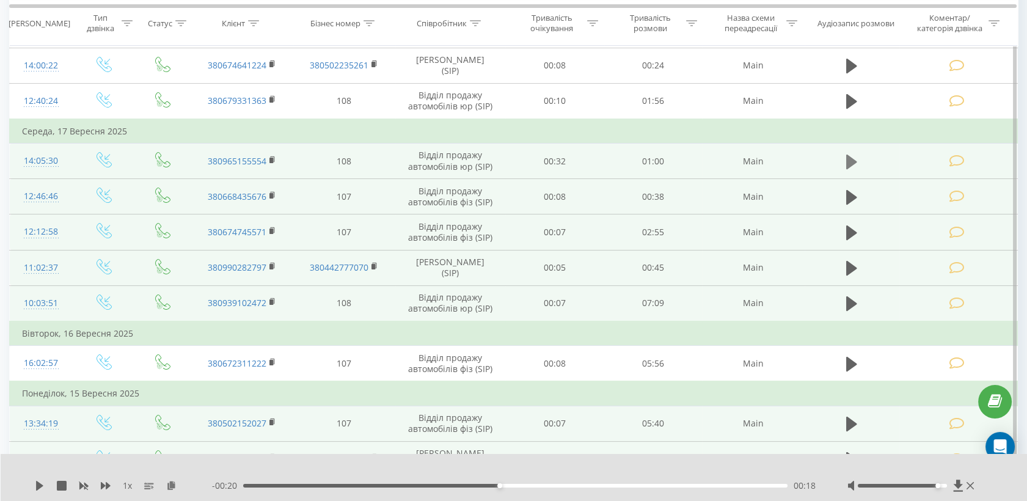
click at [850, 161] on icon at bounding box center [852, 161] width 11 height 15
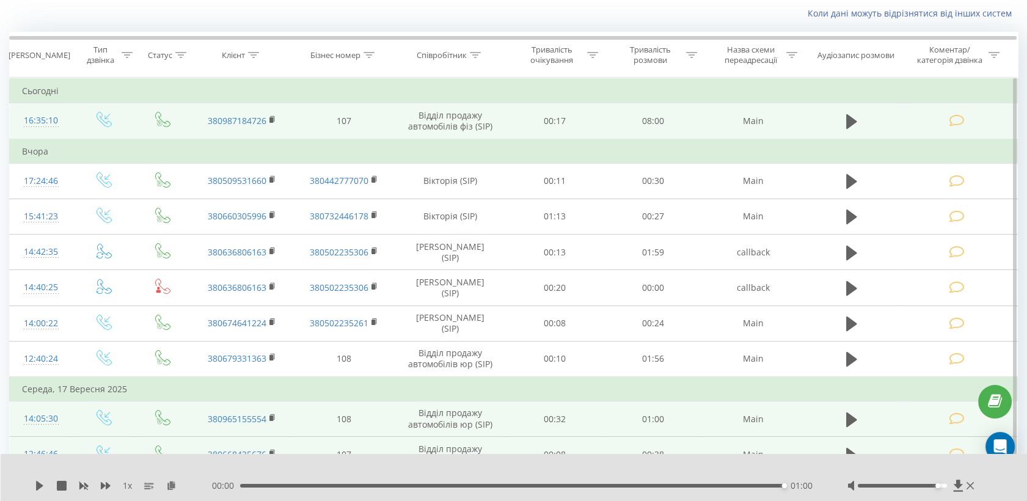
scroll to position [66, 0]
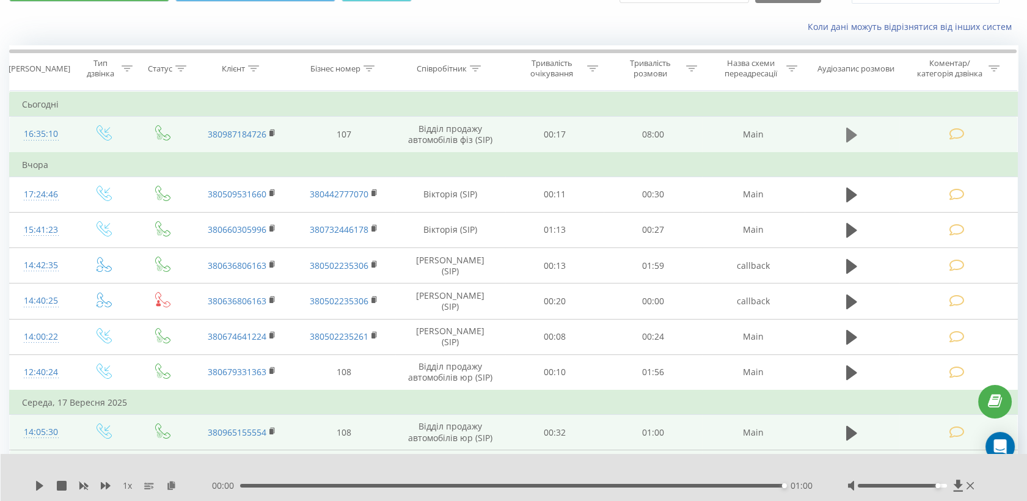
click at [846, 134] on button at bounding box center [852, 135] width 18 height 18
drag, startPoint x: 361, startPoint y: 487, endPoint x: 536, endPoint y: 491, distance: 175.5
click at [536, 491] on div "- 03:40 04:18 04:18" at bounding box center [514, 486] width 605 height 12
drag, startPoint x: 548, startPoint y: 486, endPoint x: 700, endPoint y: 490, distance: 151.6
click at [700, 490] on div "- 01:18 06:40 06:40" at bounding box center [514, 486] width 605 height 12
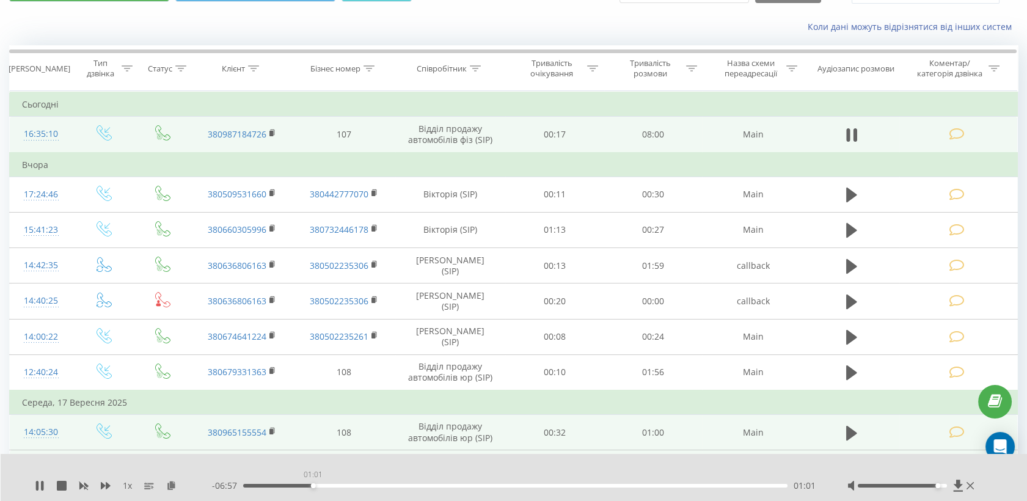
drag, startPoint x: 714, startPoint y: 485, endPoint x: 313, endPoint y: 526, distance: 403.6
click at [313, 435] on html "[DOMAIN_NAME] Проекти [DOMAIN_NAME] Дашборд Центр звернень Журнал дзвінків Журн…" at bounding box center [513, 184] width 1027 height 501
drag, startPoint x: 313, startPoint y: 488, endPoint x: 325, endPoint y: 485, distance: 11.9
click at [325, 485] on div "01:11" at bounding box center [325, 485] width 5 height 5
drag, startPoint x: 326, startPoint y: 486, endPoint x: 270, endPoint y: 496, distance: 57.1
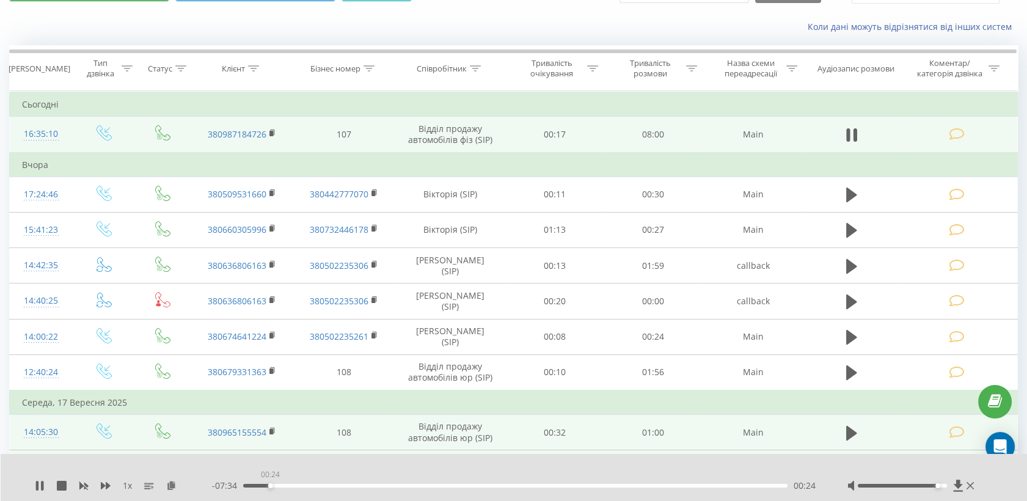
click at [270, 496] on div "1 x - 07:34 00:24 00:24" at bounding box center [514, 477] width 1027 height 47
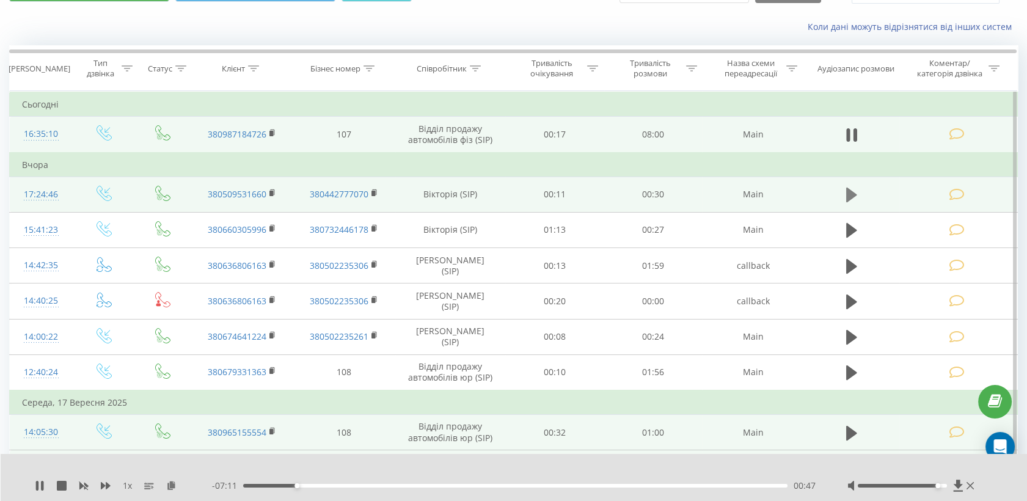
click at [851, 193] on icon at bounding box center [852, 195] width 11 height 15
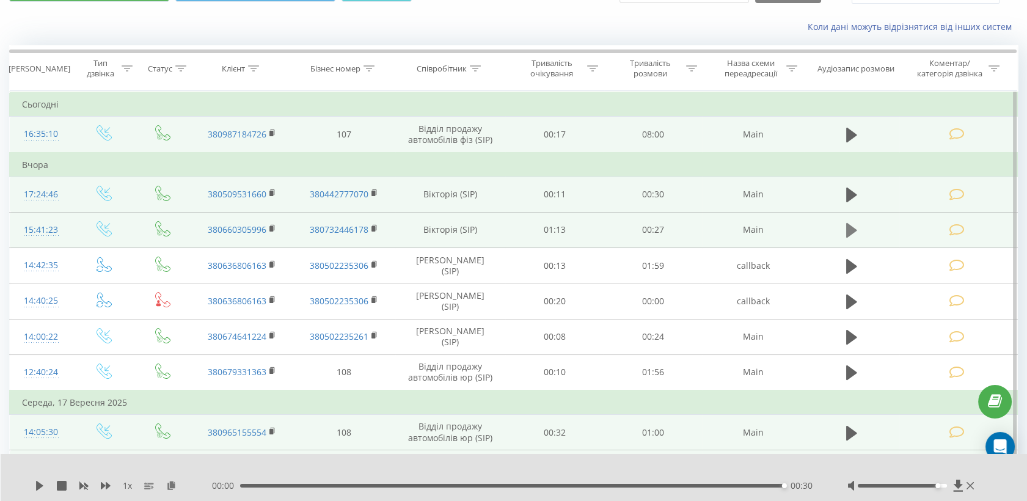
click at [851, 234] on icon at bounding box center [852, 230] width 11 height 15
click at [849, 229] on icon at bounding box center [852, 230] width 11 height 15
click at [850, 228] on icon at bounding box center [852, 230] width 11 height 15
drag, startPoint x: 787, startPoint y: 483, endPoint x: 658, endPoint y: 491, distance: 129.2
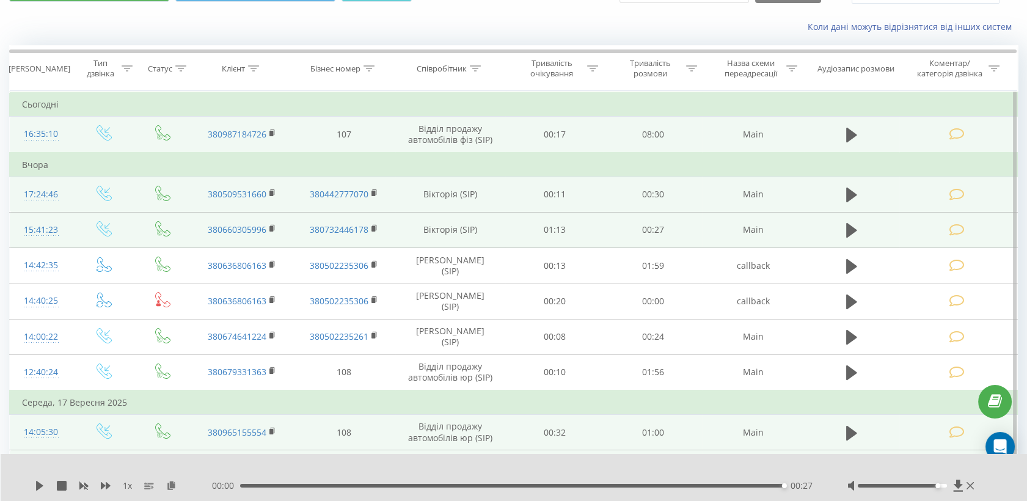
click at [631, 488] on div "00:00 00:27 00:27" at bounding box center [514, 486] width 605 height 12
drag, startPoint x: 784, startPoint y: 484, endPoint x: 224, endPoint y: 491, distance: 559.9
click at [224, 491] on div "- 00:27 00:00 00:00" at bounding box center [514, 486] width 605 height 12
click at [855, 219] on td at bounding box center [852, 229] width 95 height 35
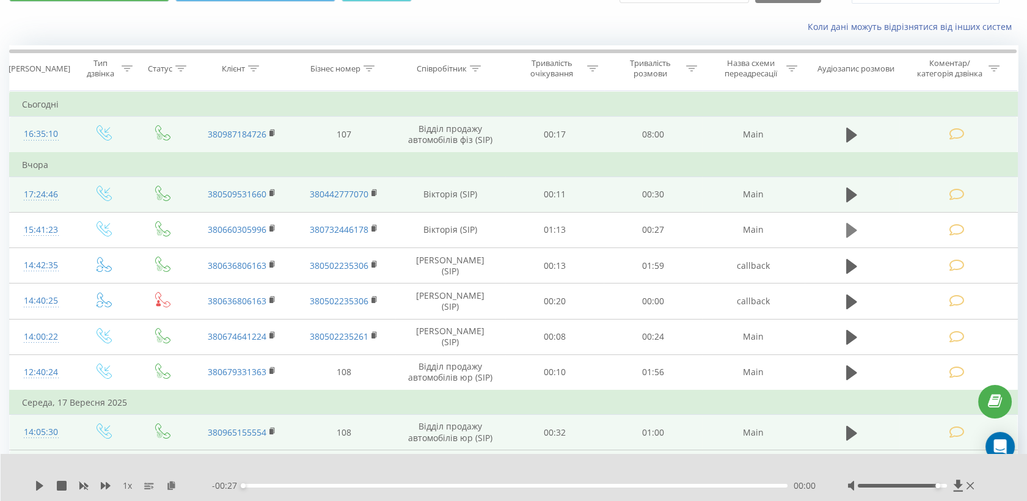
click at [851, 232] on icon at bounding box center [852, 230] width 11 height 15
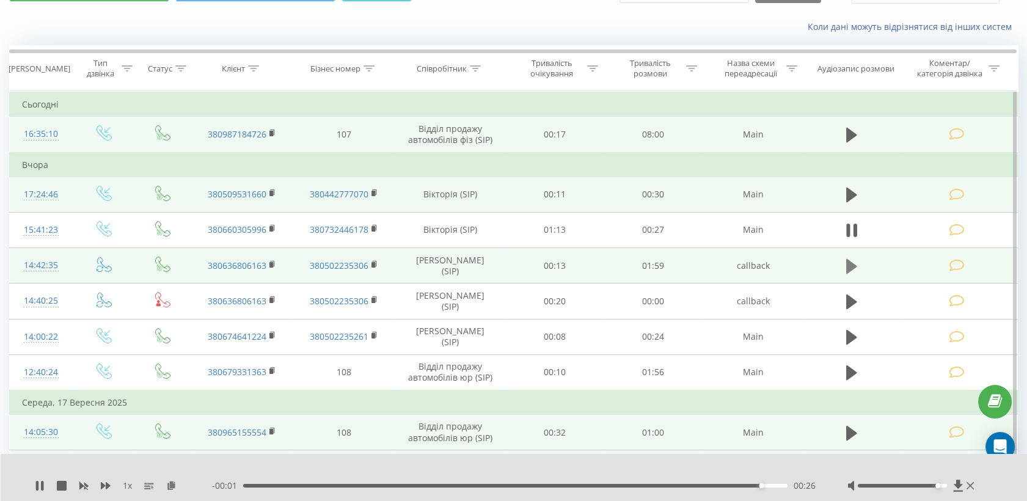
click at [851, 267] on icon at bounding box center [852, 266] width 11 height 15
drag, startPoint x: 443, startPoint y: 487, endPoint x: 717, endPoint y: 485, distance: 274.4
click at [717, 485] on div "01:48" at bounding box center [717, 485] width 5 height 5
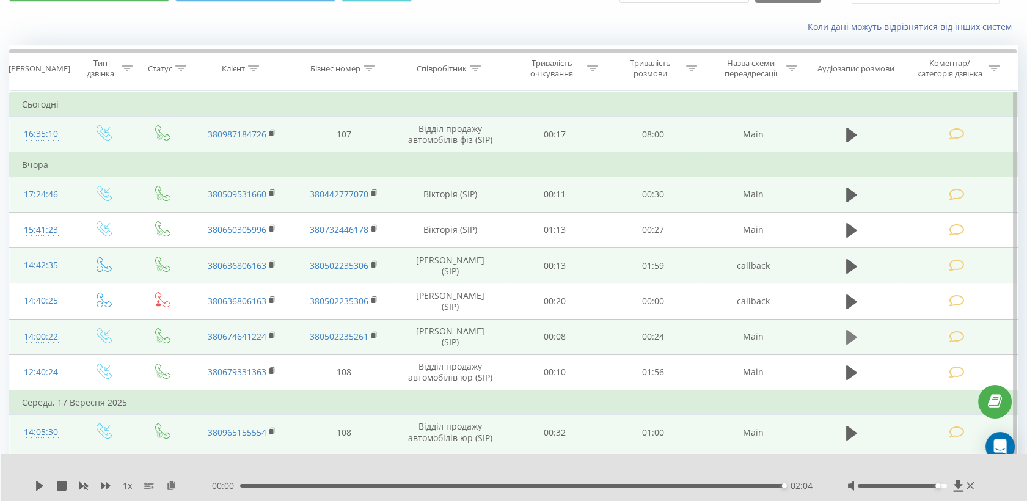
click at [851, 337] on icon at bounding box center [852, 337] width 11 height 15
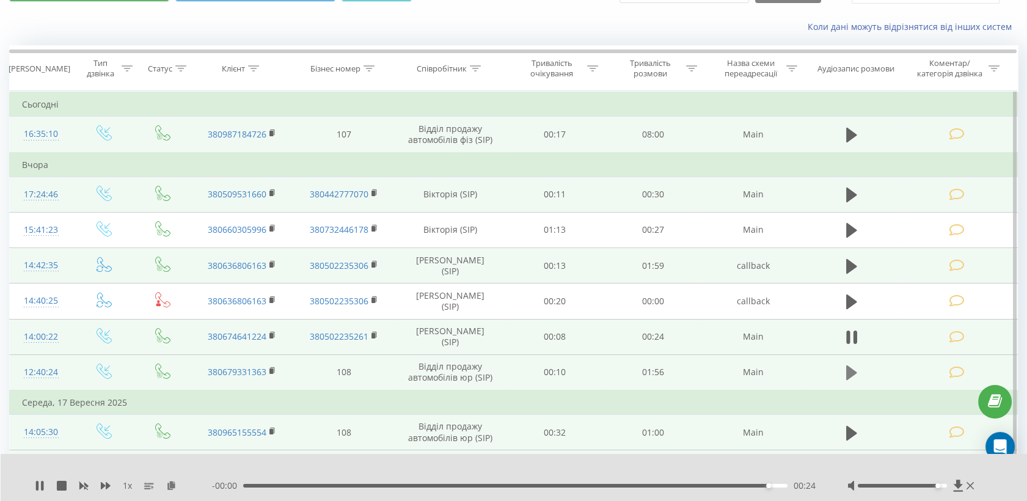
click at [854, 368] on icon at bounding box center [852, 372] width 11 height 17
